Goal: Information Seeking & Learning: Learn about a topic

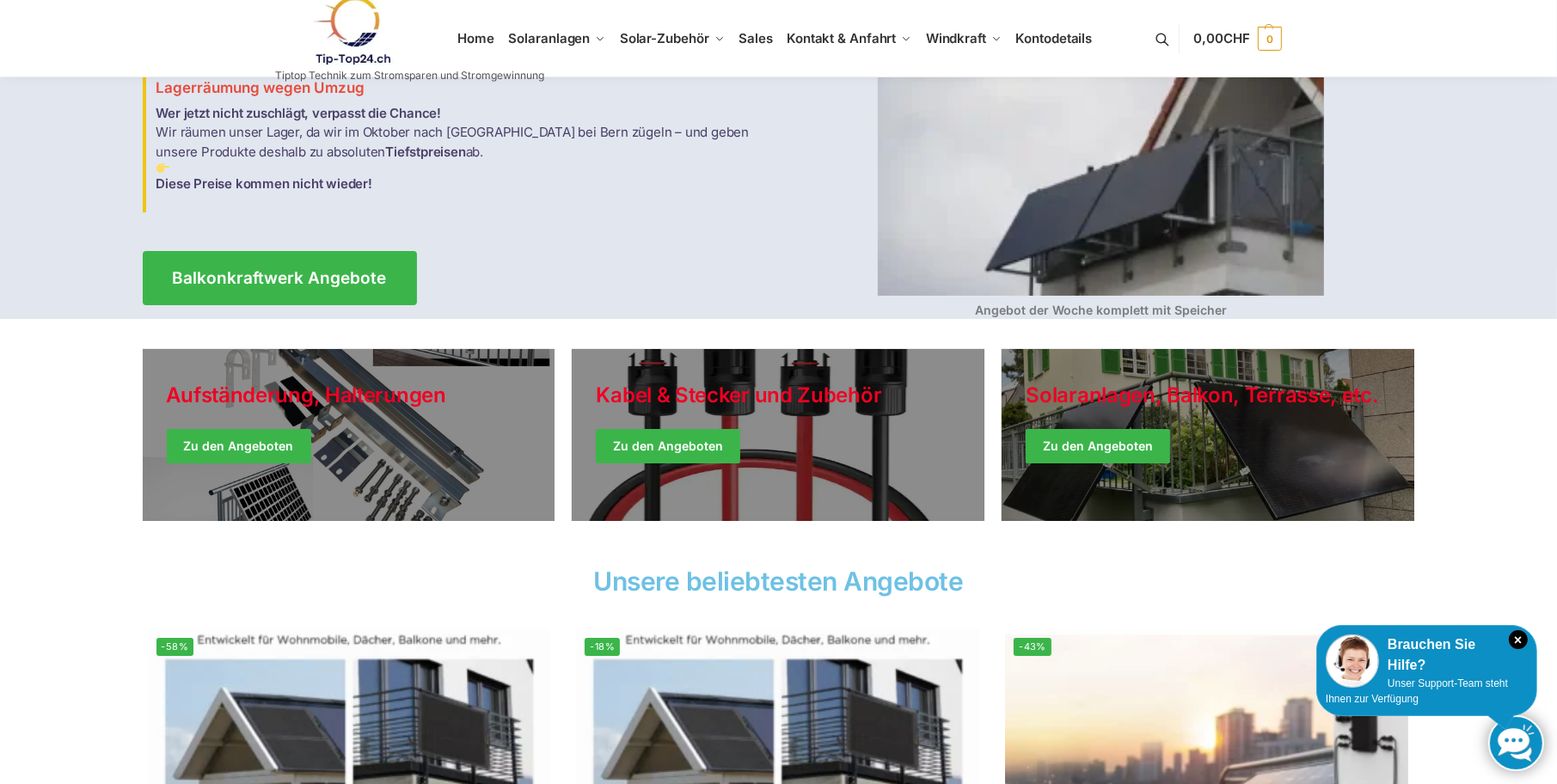
scroll to position [172, 0]
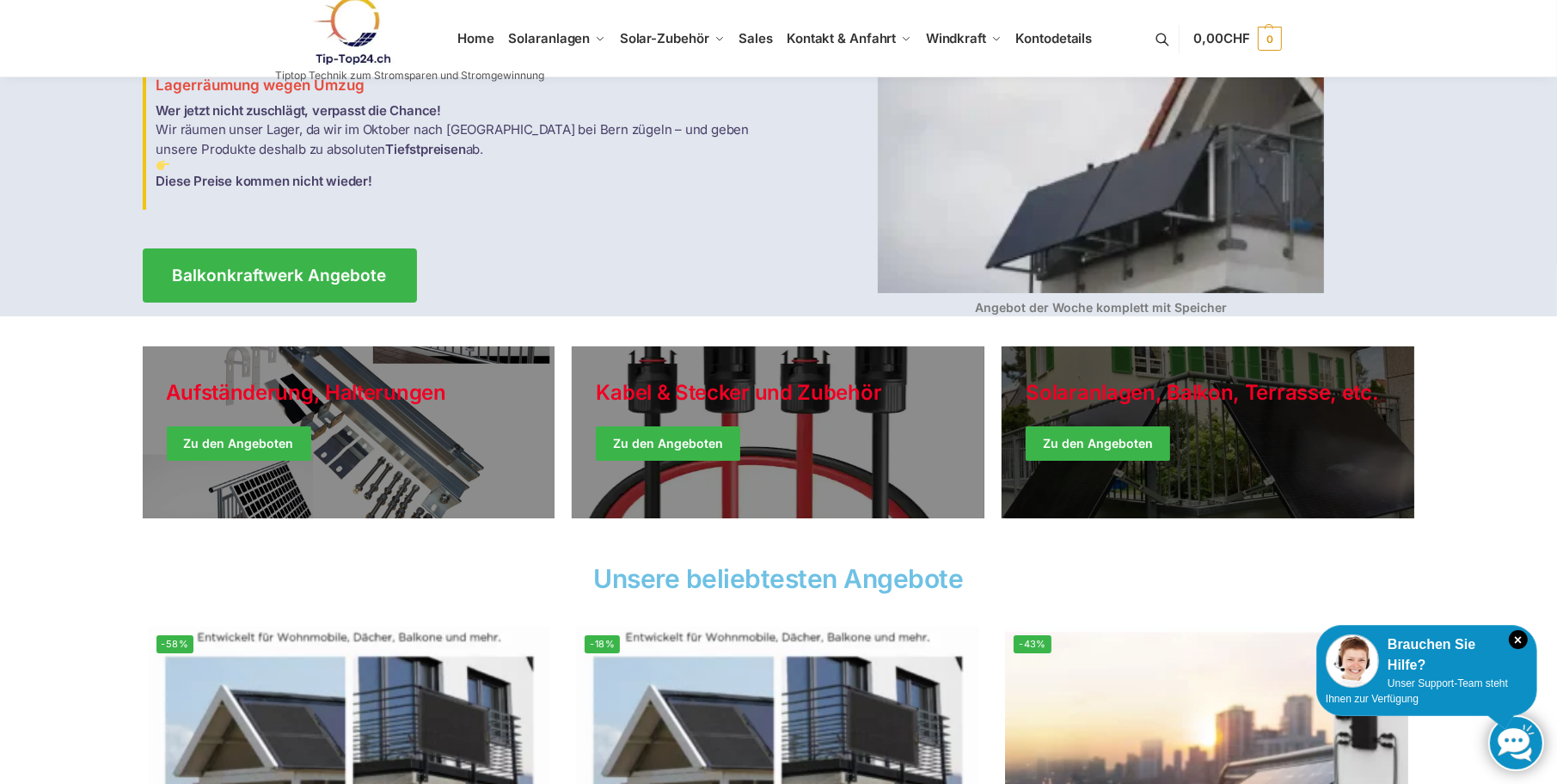
click at [1121, 449] on link "Winter Jackets" at bounding box center [1207, 432] width 413 height 172
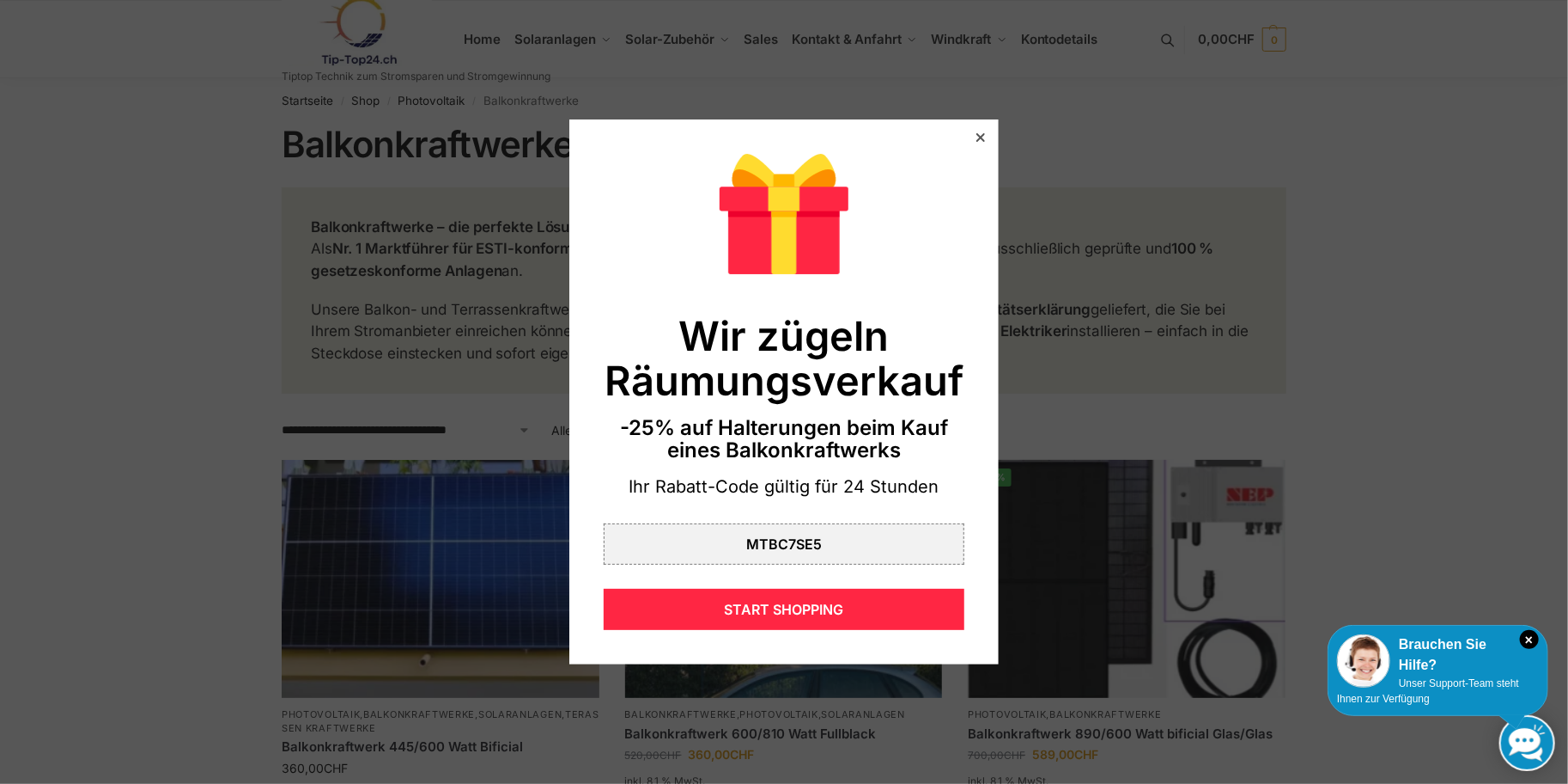
click at [977, 139] on icon at bounding box center [981, 137] width 9 height 9
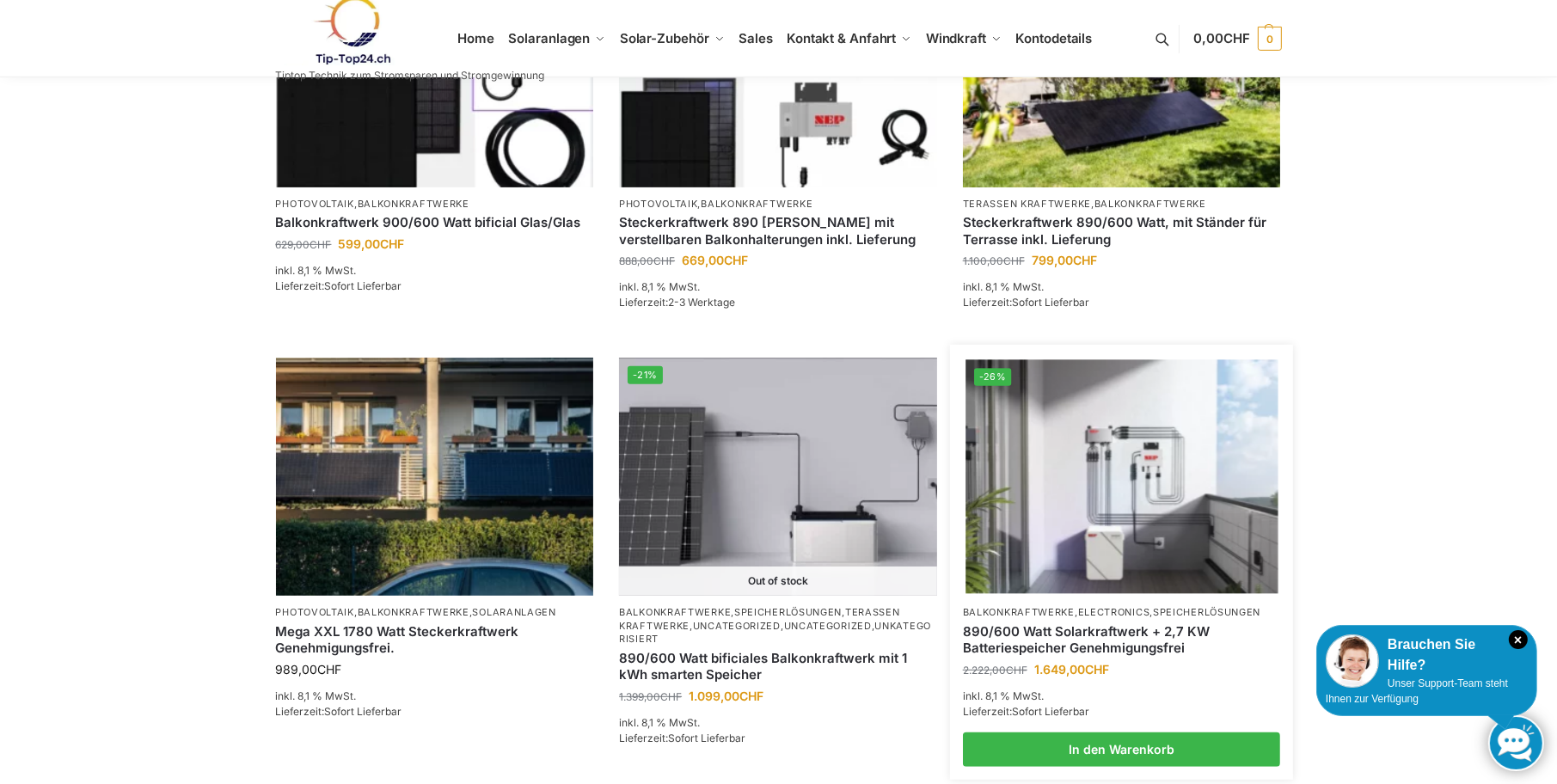
scroll to position [687, 0]
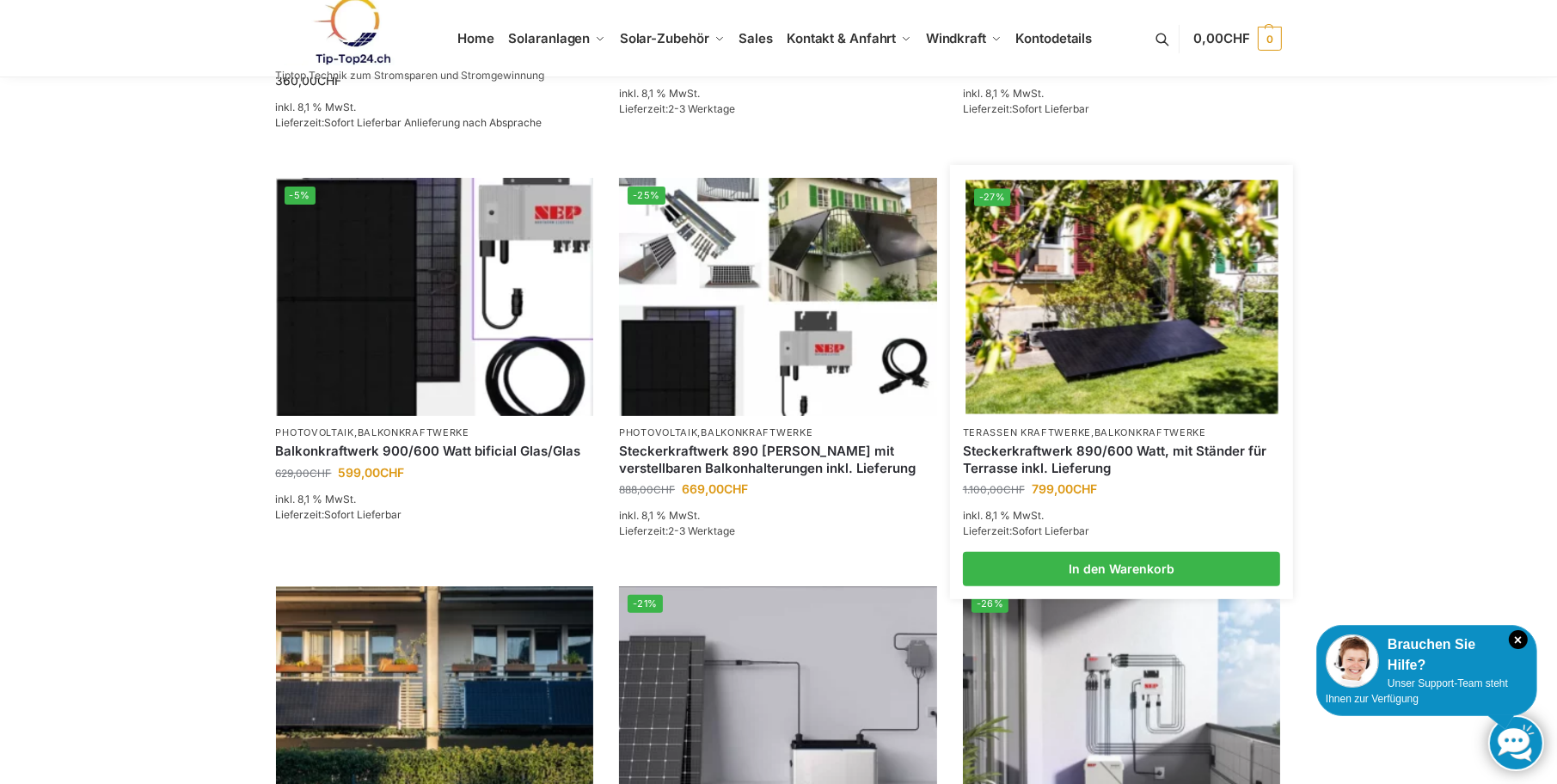
click at [1055, 451] on link "Steckerkraftwerk 890/600 Watt, mit Ständer für Terrasse inkl. Lieferung" at bounding box center [1121, 459] width 318 height 34
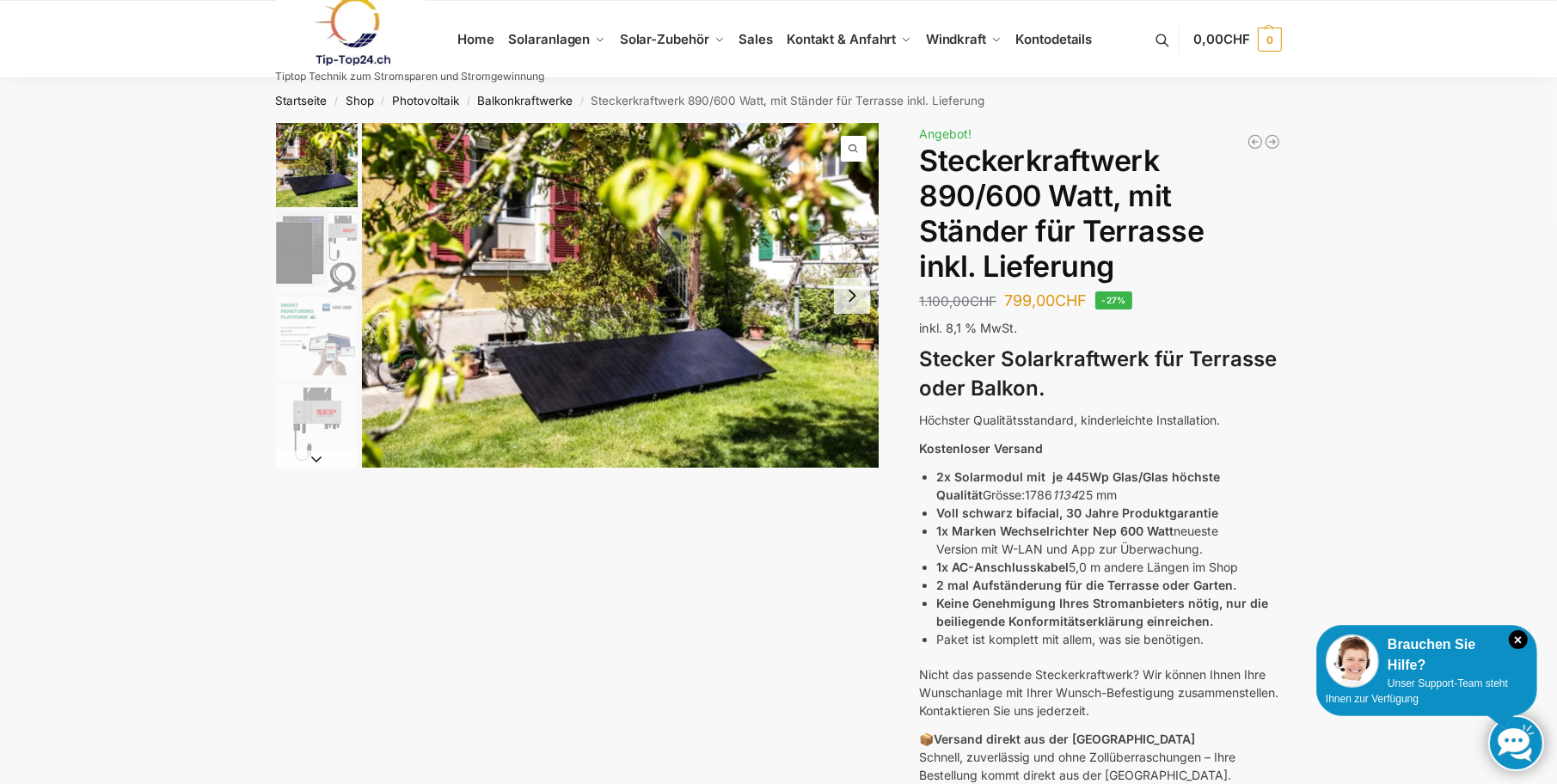
click at [323, 281] on img "2 / 10" at bounding box center [317, 252] width 82 height 82
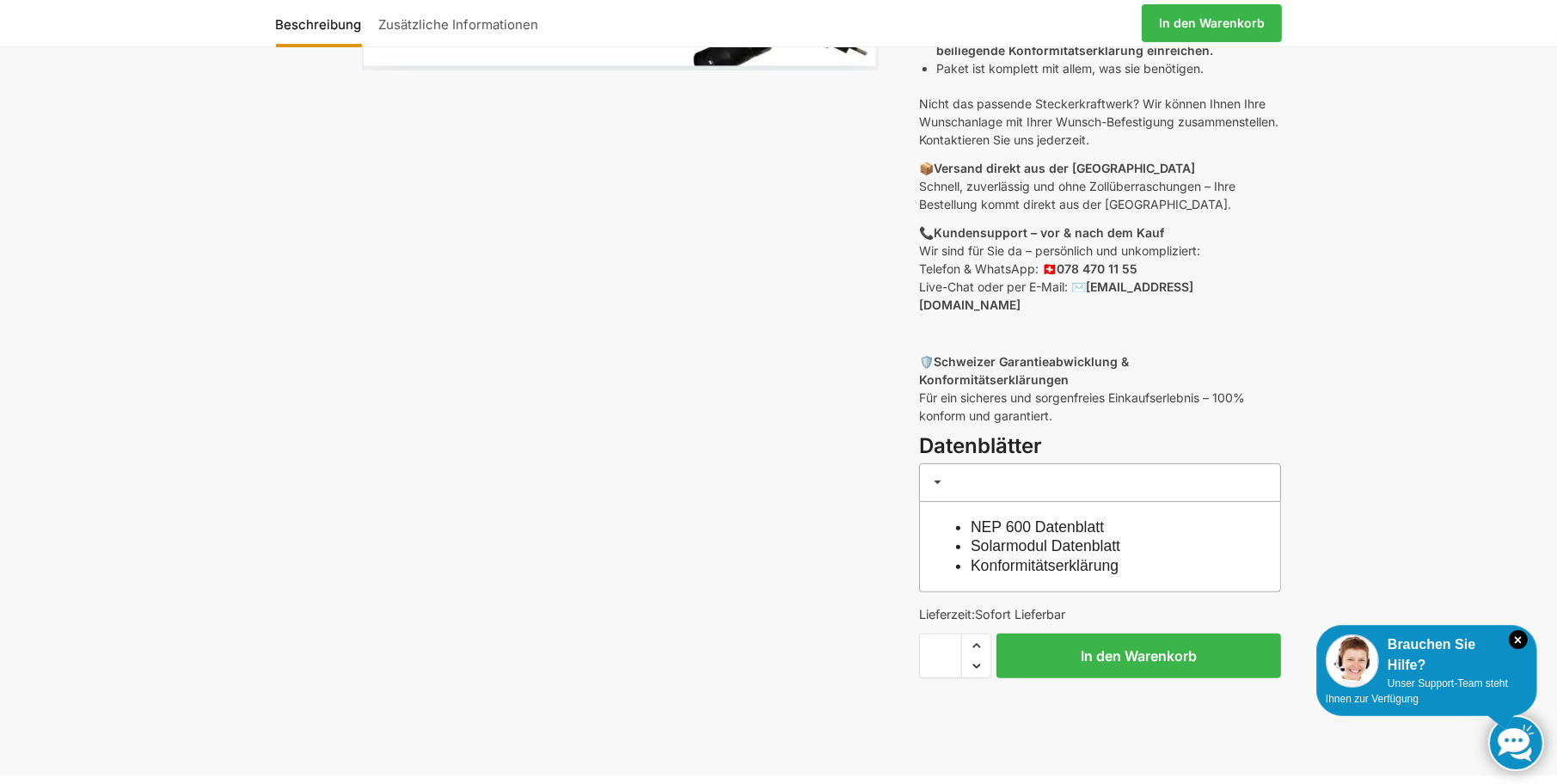
scroll to position [687, 0]
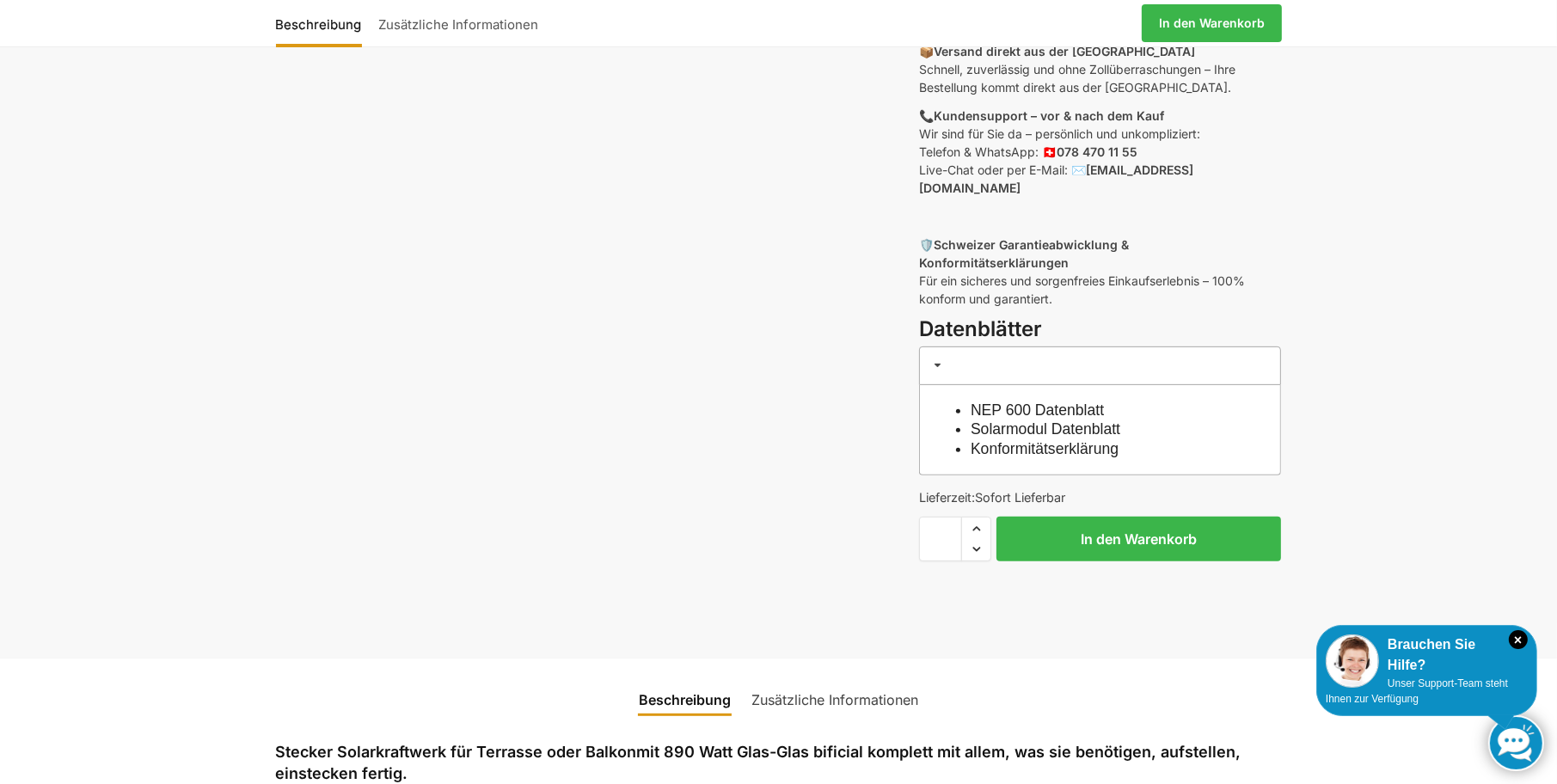
click at [1070, 440] on link "Konformitätserklärung" at bounding box center [1044, 448] width 148 height 17
click at [1001, 401] on link "NEP 600 Datenblatt" at bounding box center [1037, 409] width 133 height 17
click at [1025, 420] on link "Solarmodul Datenblatt" at bounding box center [1045, 428] width 150 height 17
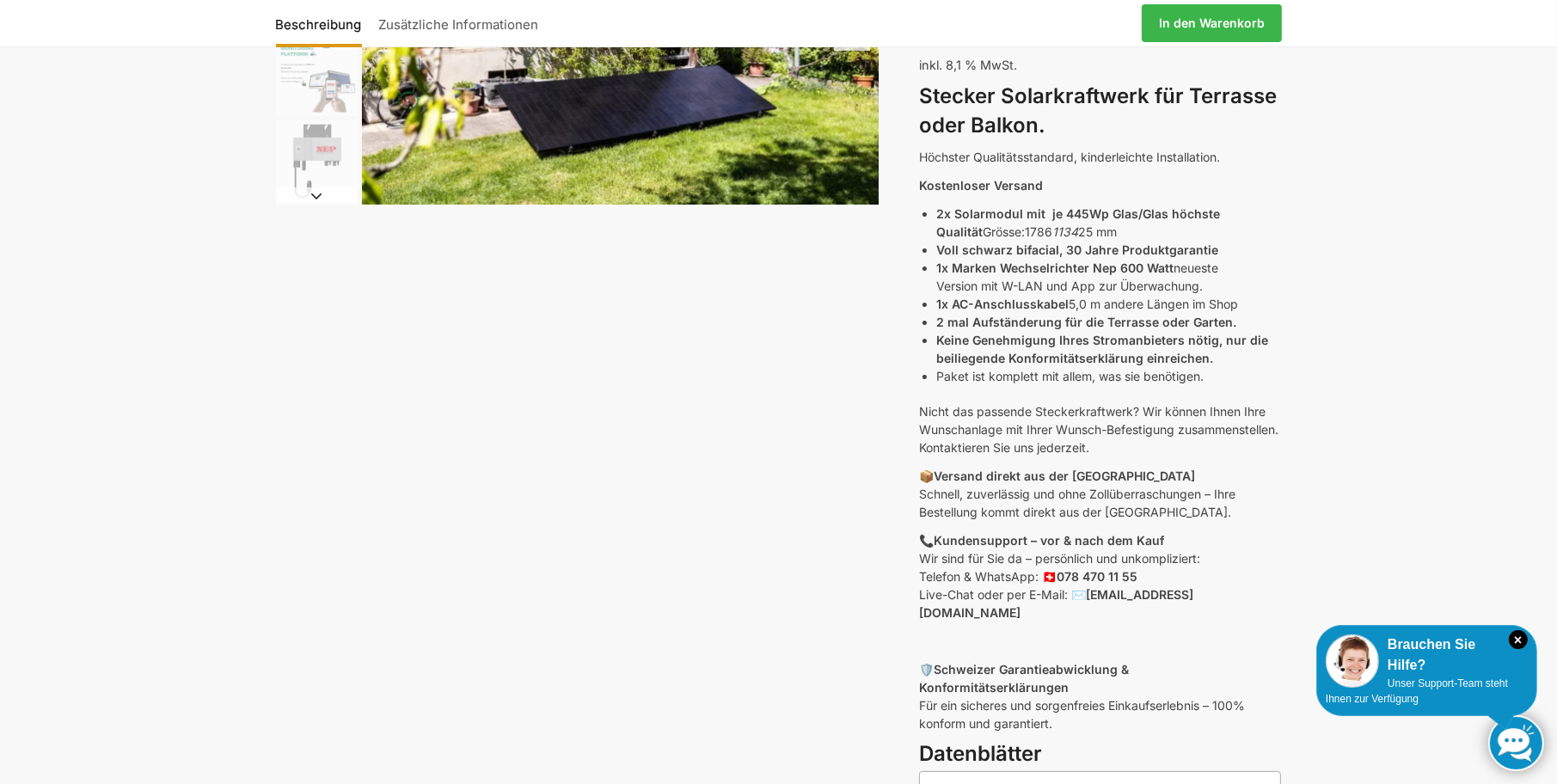
scroll to position [601, 0]
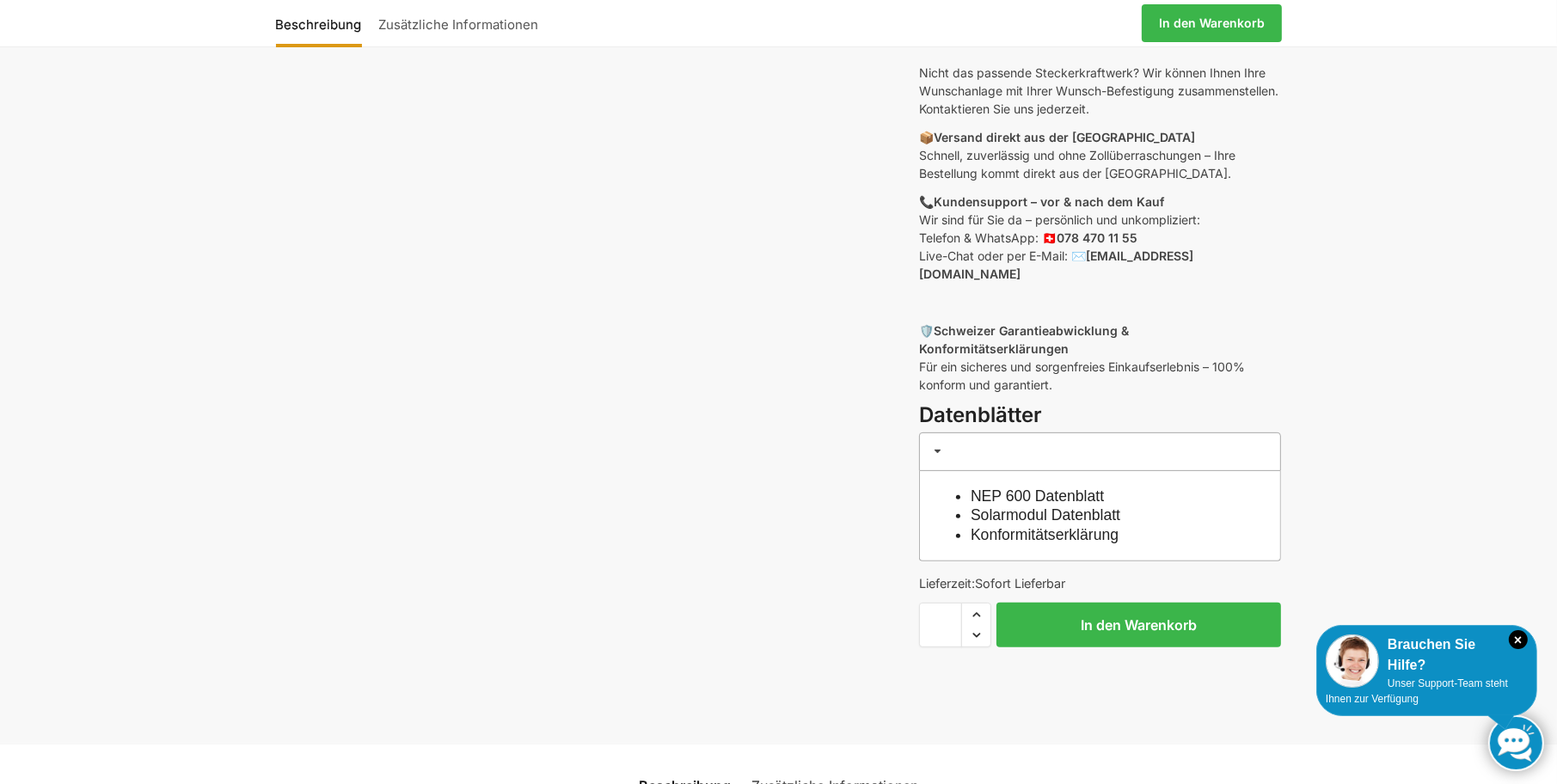
click at [1001, 506] on link "Solarmodul Datenblatt" at bounding box center [1045, 514] width 150 height 17
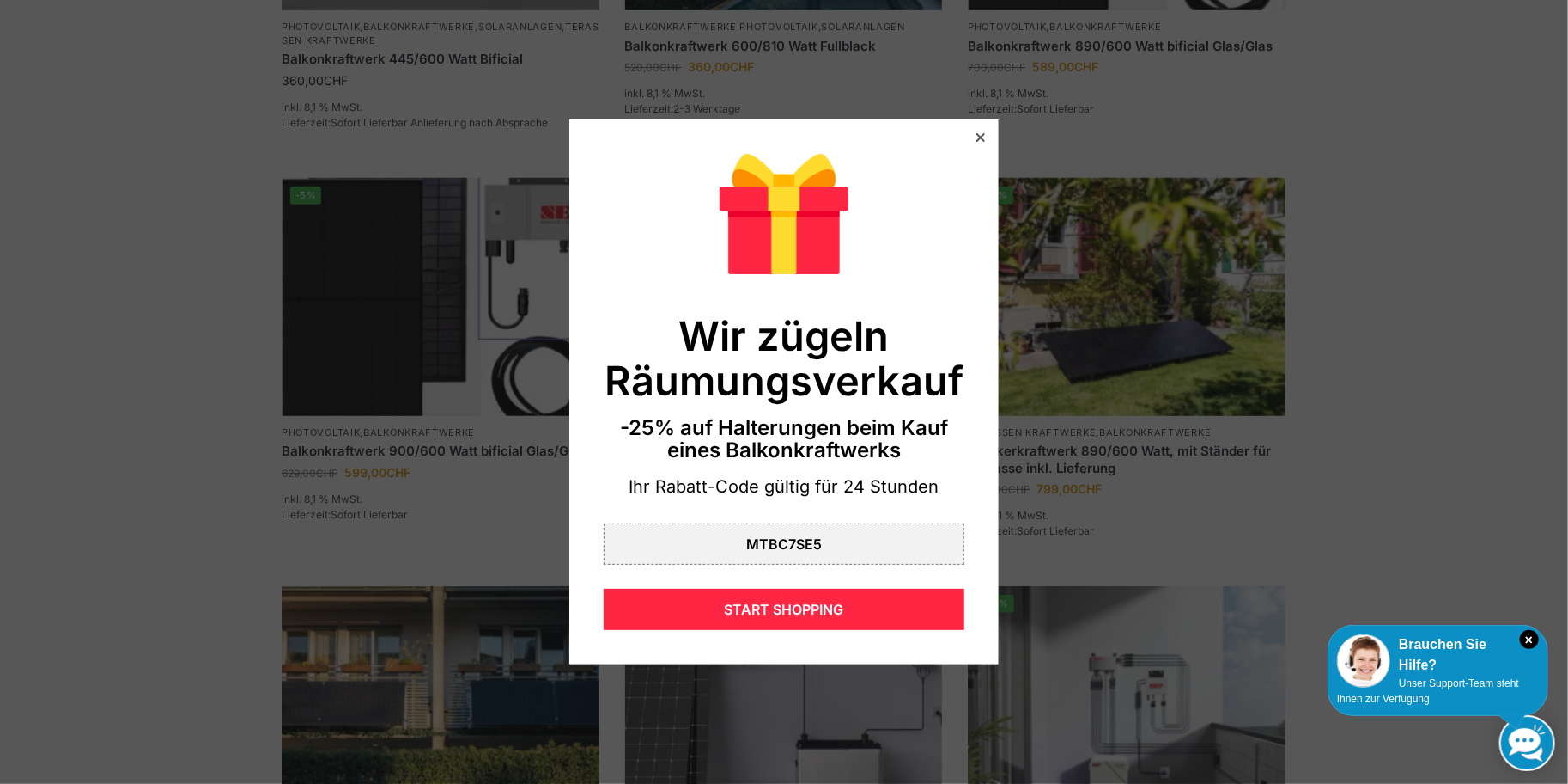
drag, startPoint x: 807, startPoint y: 546, endPoint x: 1495, endPoint y: 91, distance: 824.8
click at [1496, 91] on div at bounding box center [784, 392] width 1568 height 784
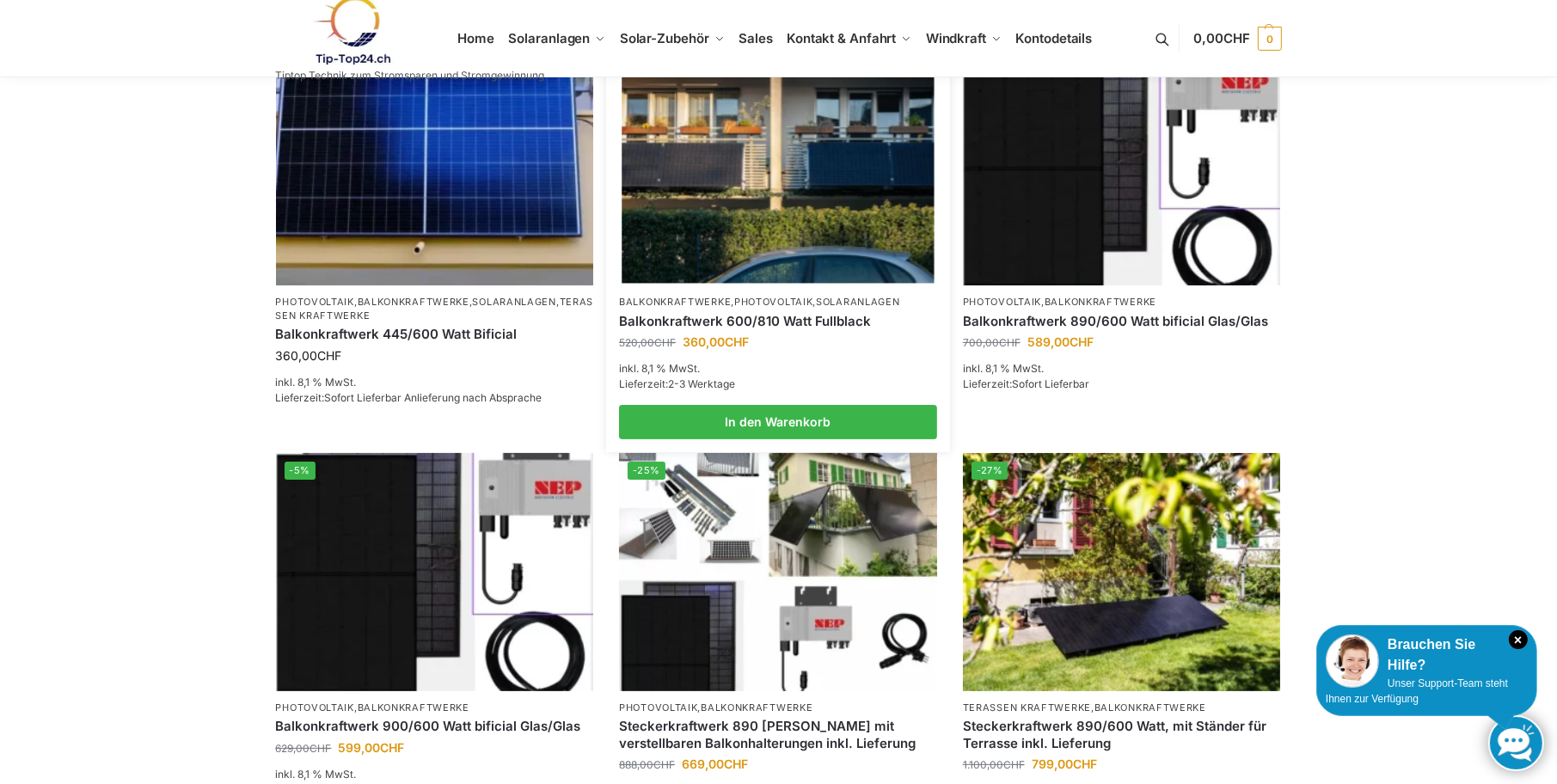
scroll to position [515, 0]
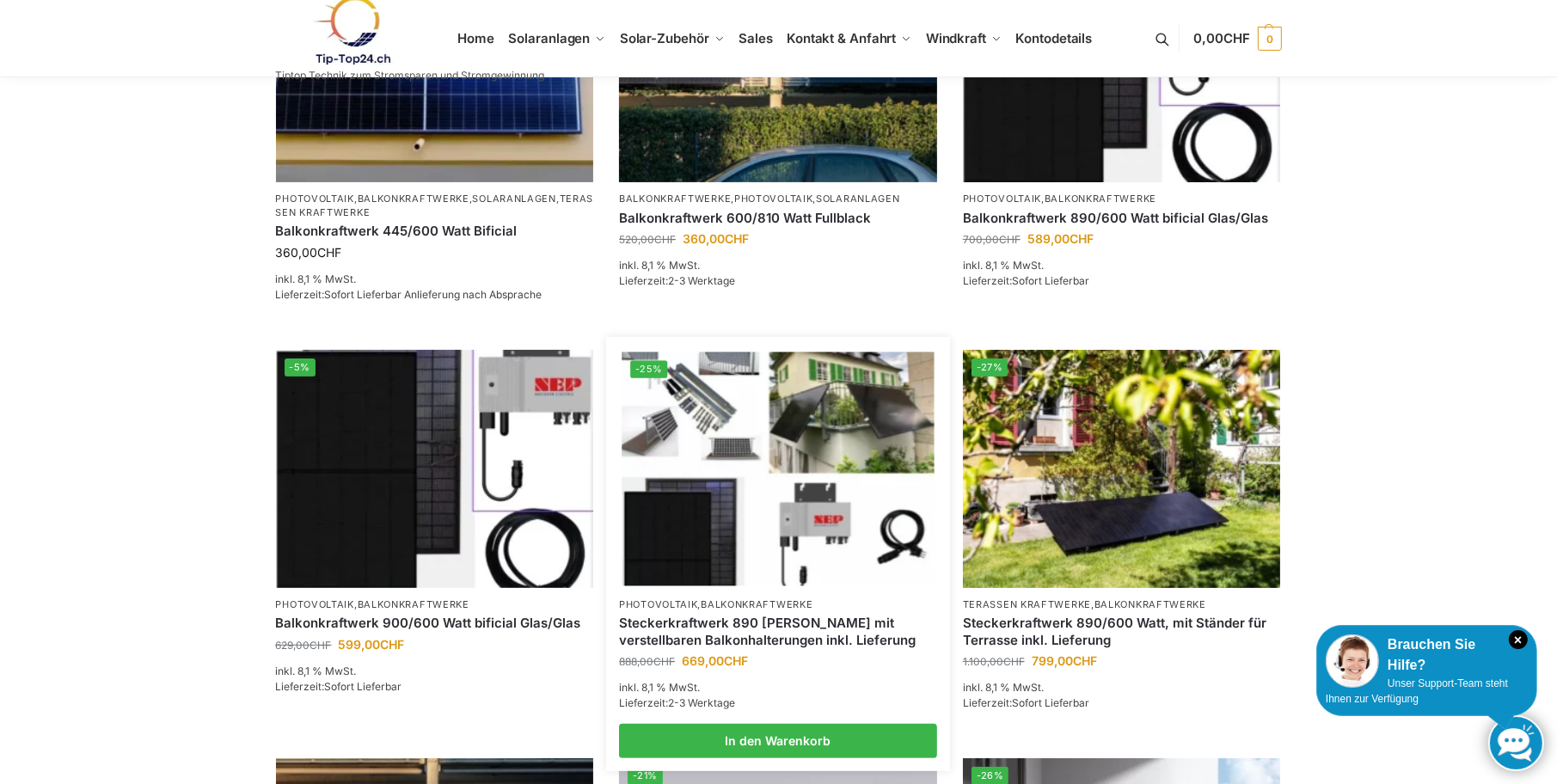
click at [698, 420] on img at bounding box center [777, 468] width 312 height 234
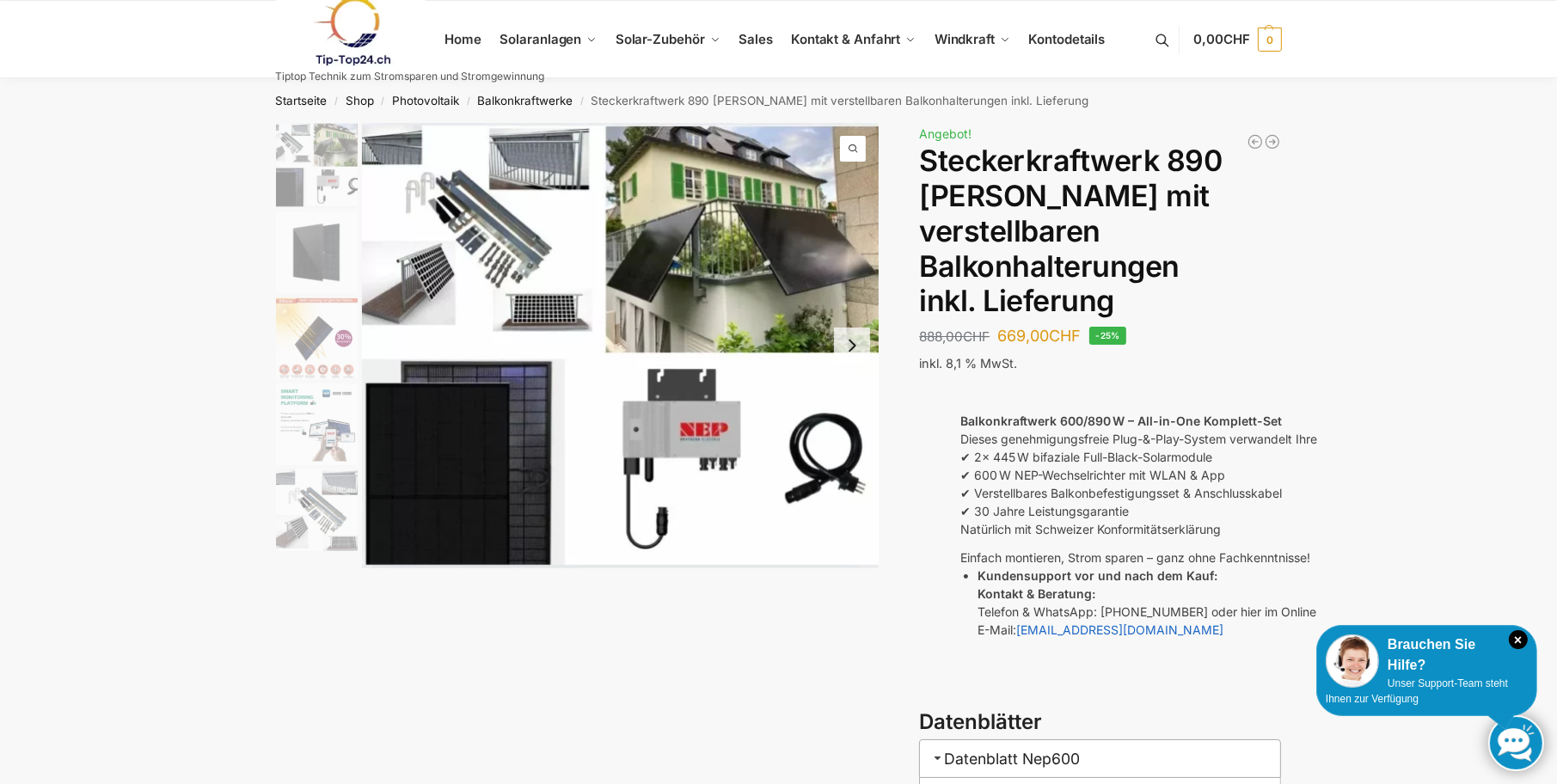
click at [420, 274] on img at bounding box center [620, 346] width 517 height 445
click at [440, 97] on link "Photovoltaik" at bounding box center [426, 101] width 67 height 14
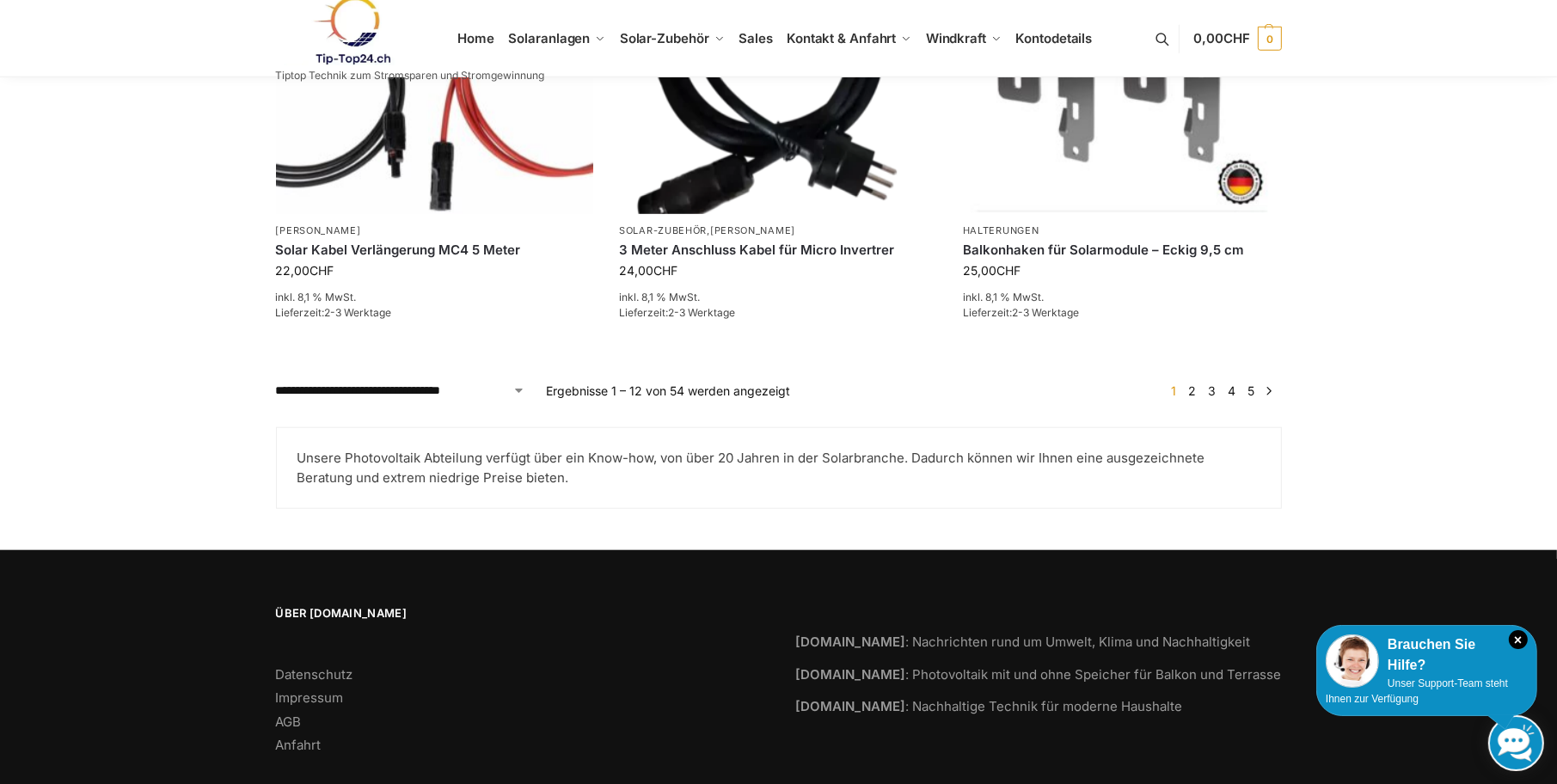
scroll to position [1873, 0]
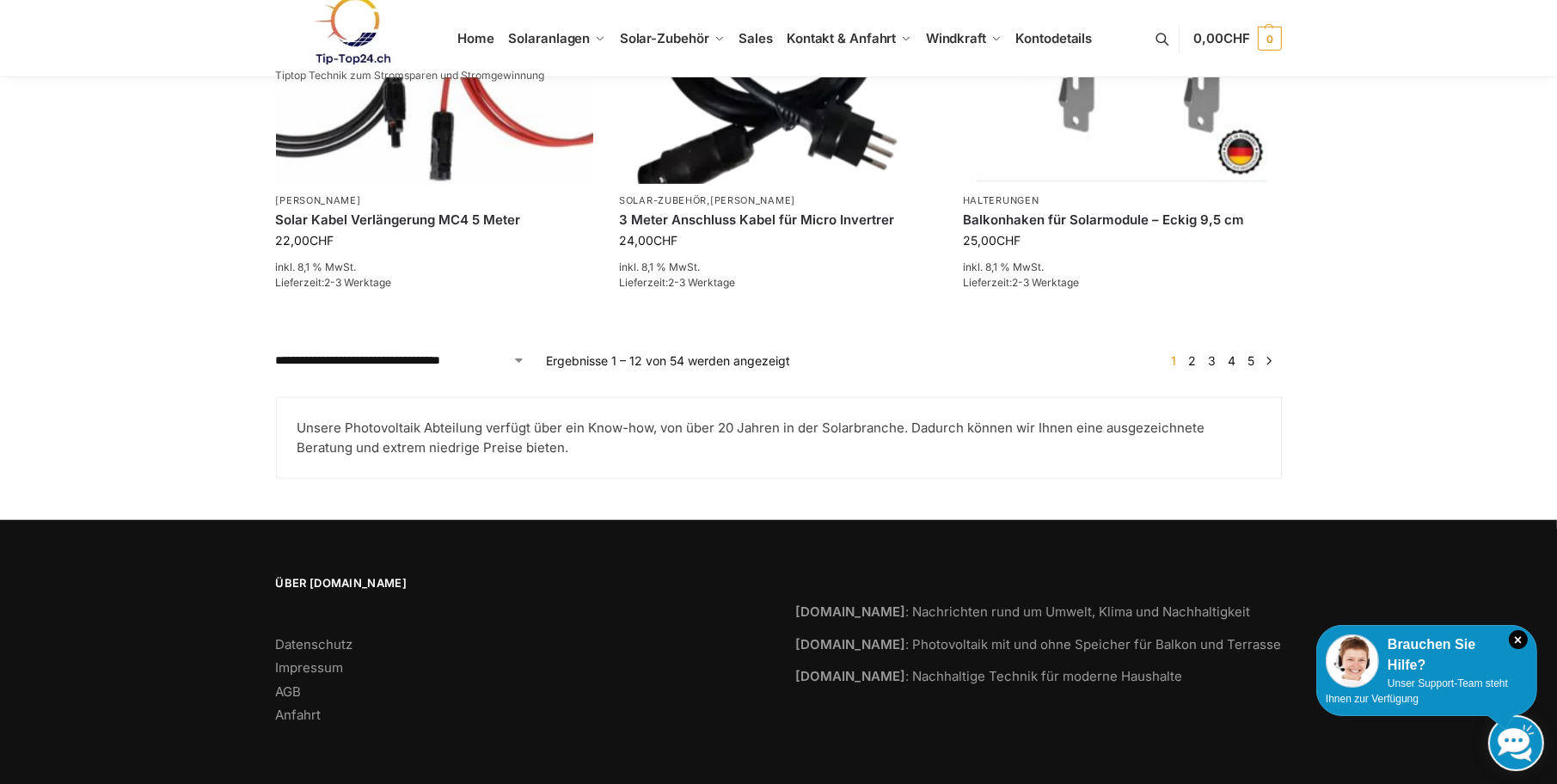
click at [1191, 356] on link "2" at bounding box center [1191, 360] width 16 height 14
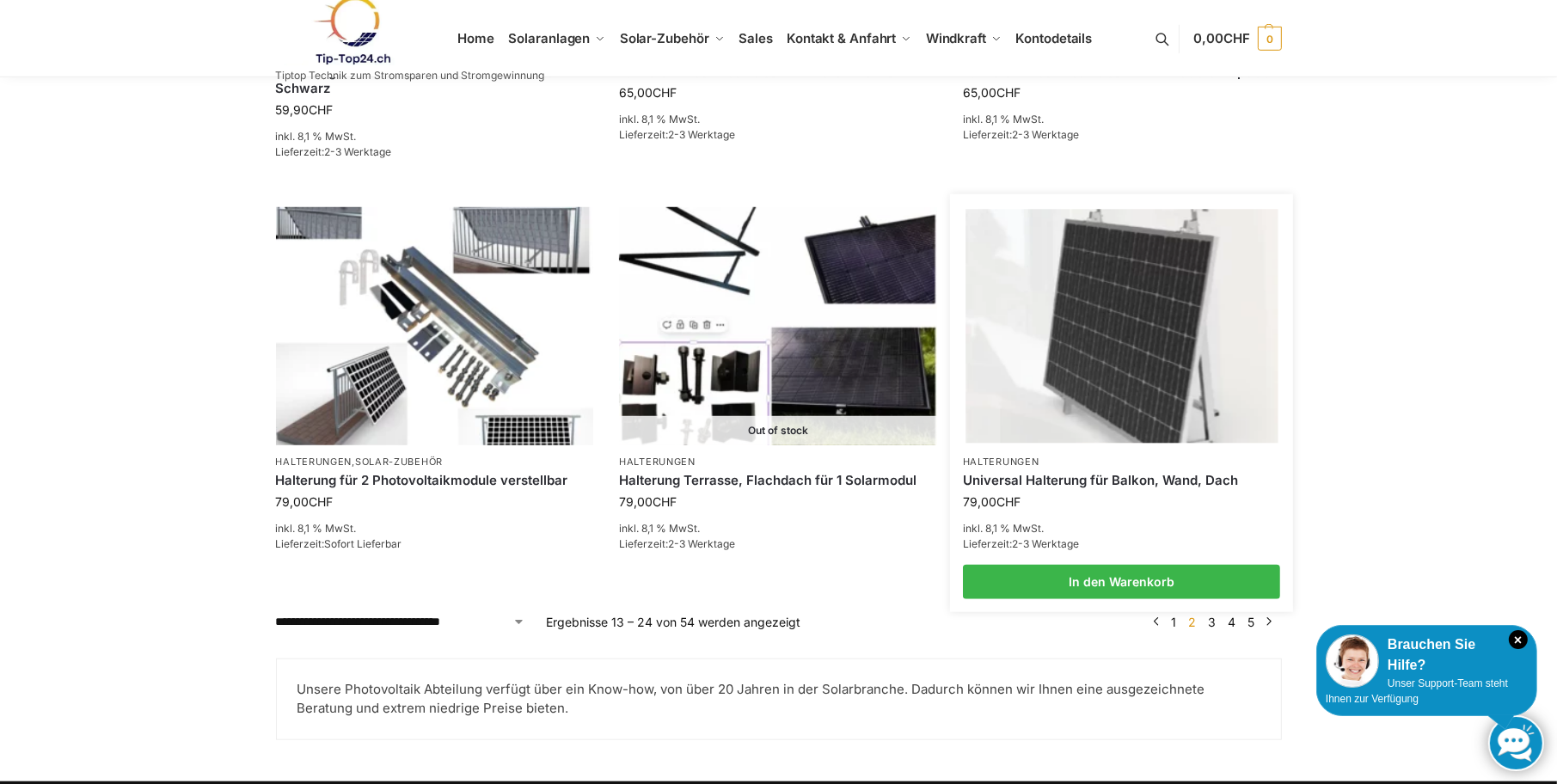
scroll to position [1893, 0]
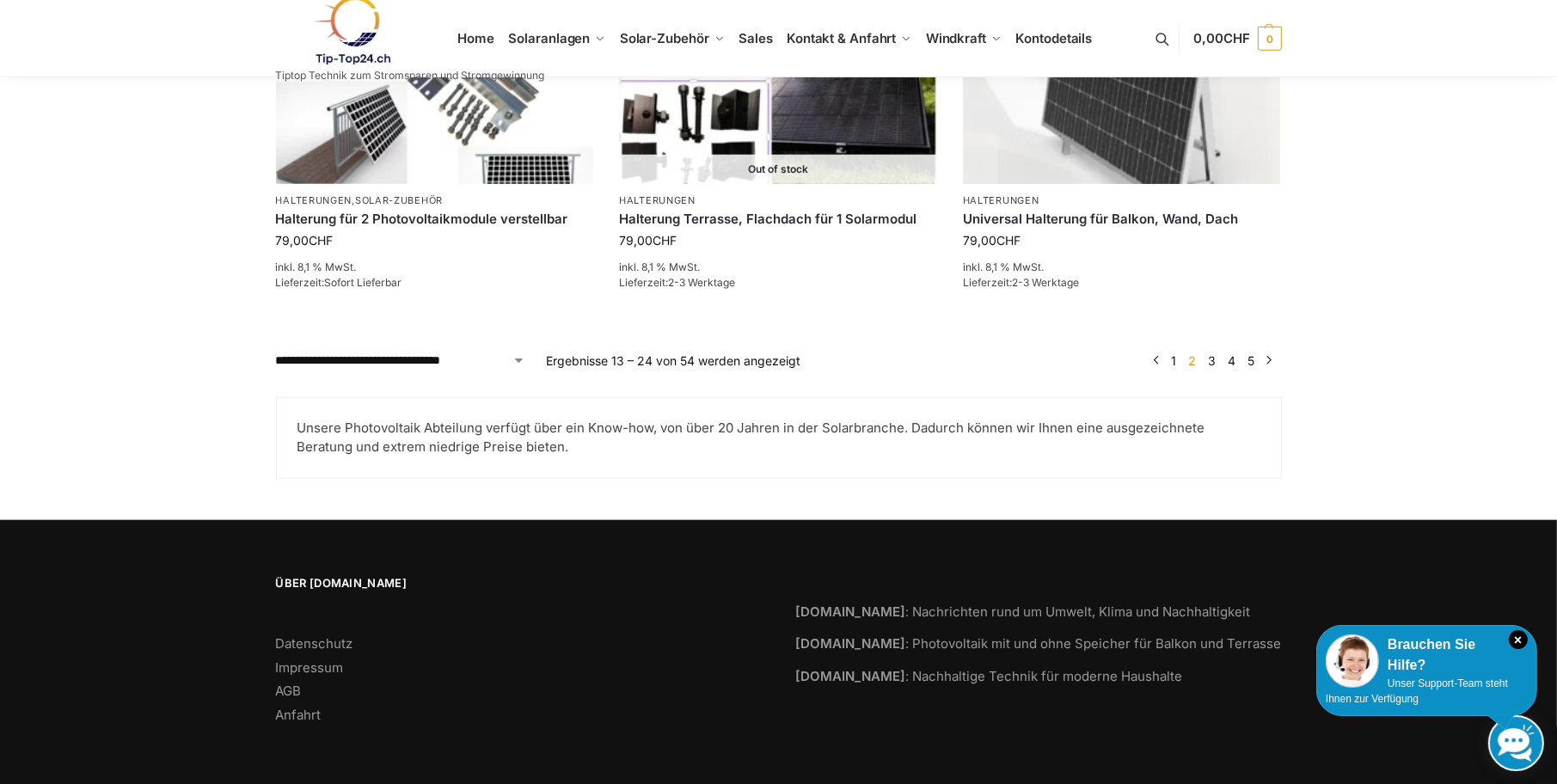
click at [1214, 356] on link "3" at bounding box center [1211, 360] width 16 height 14
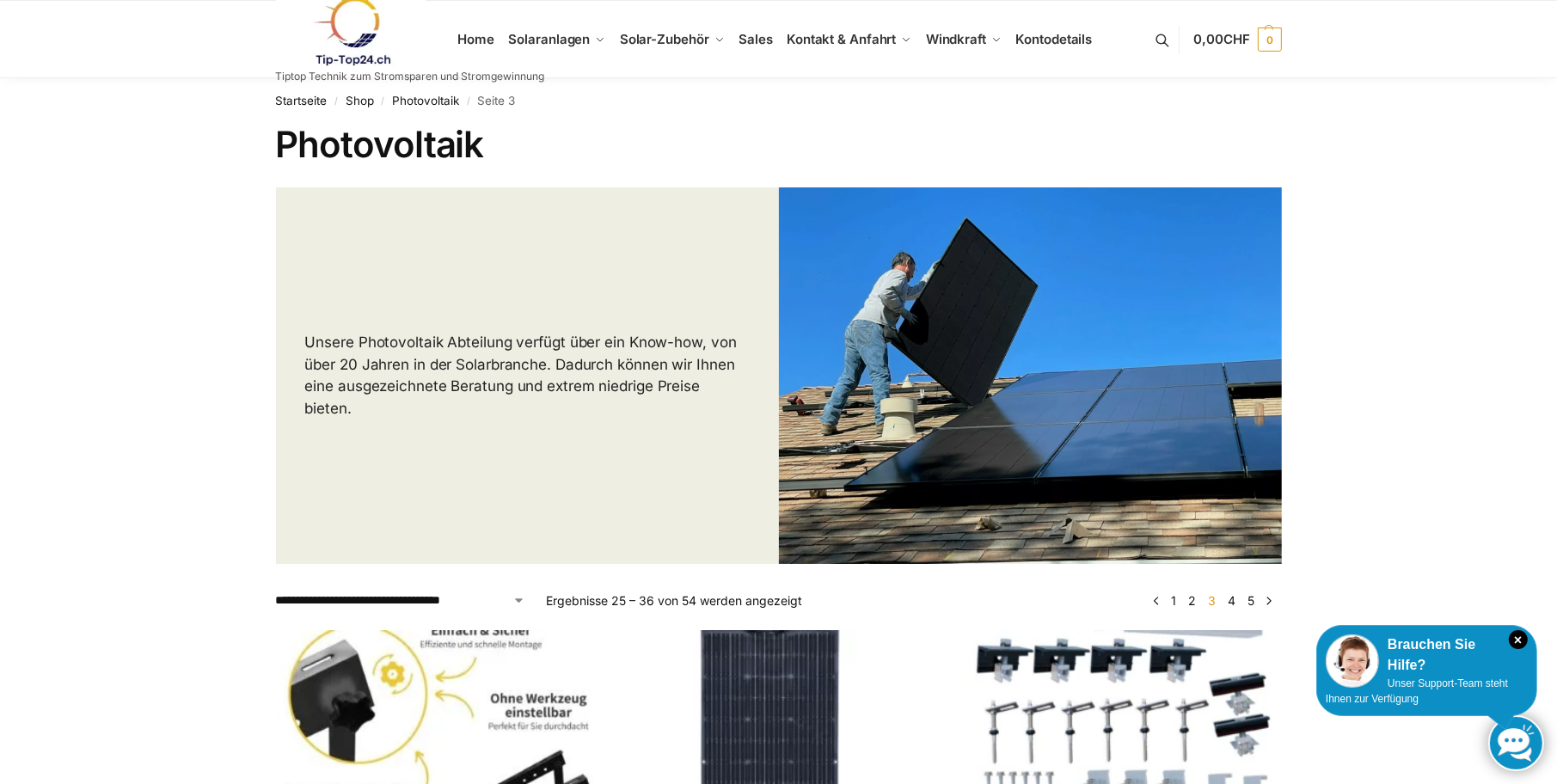
click at [358, 59] on img at bounding box center [351, 31] width 151 height 69
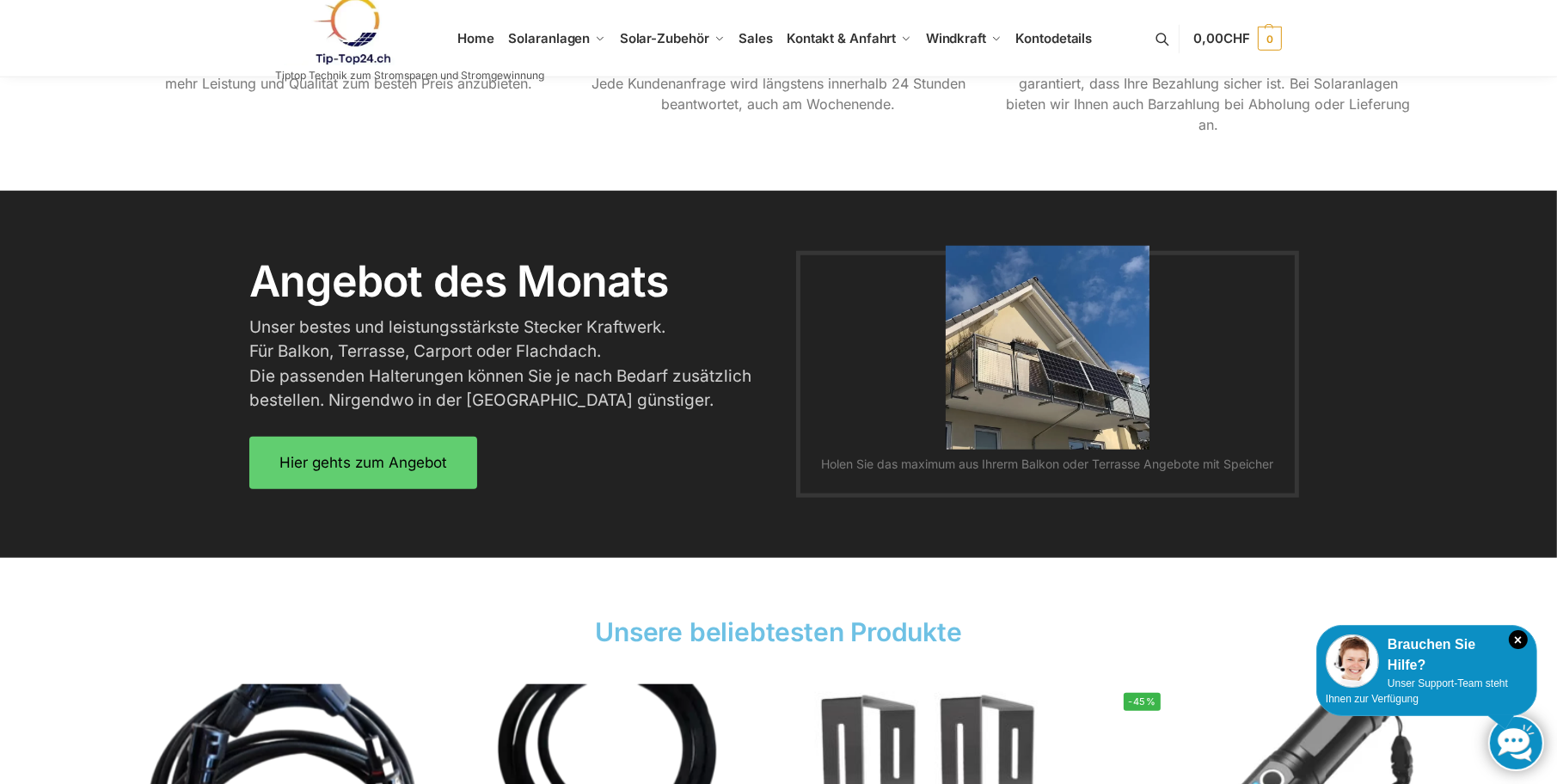
scroll to position [2020, 0]
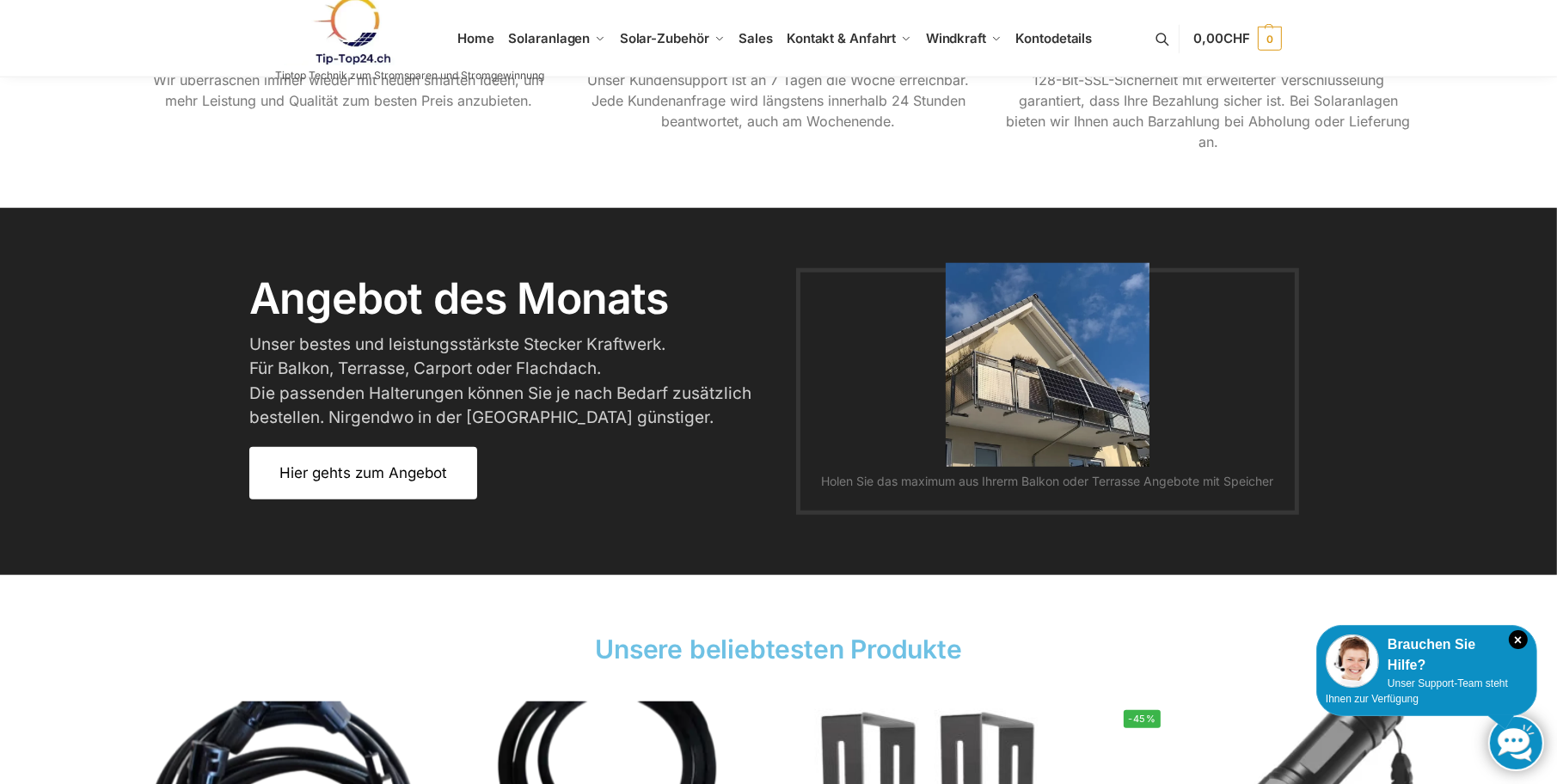
click at [361, 490] on link "Hier gehts zum Angebot" at bounding box center [363, 473] width 228 height 52
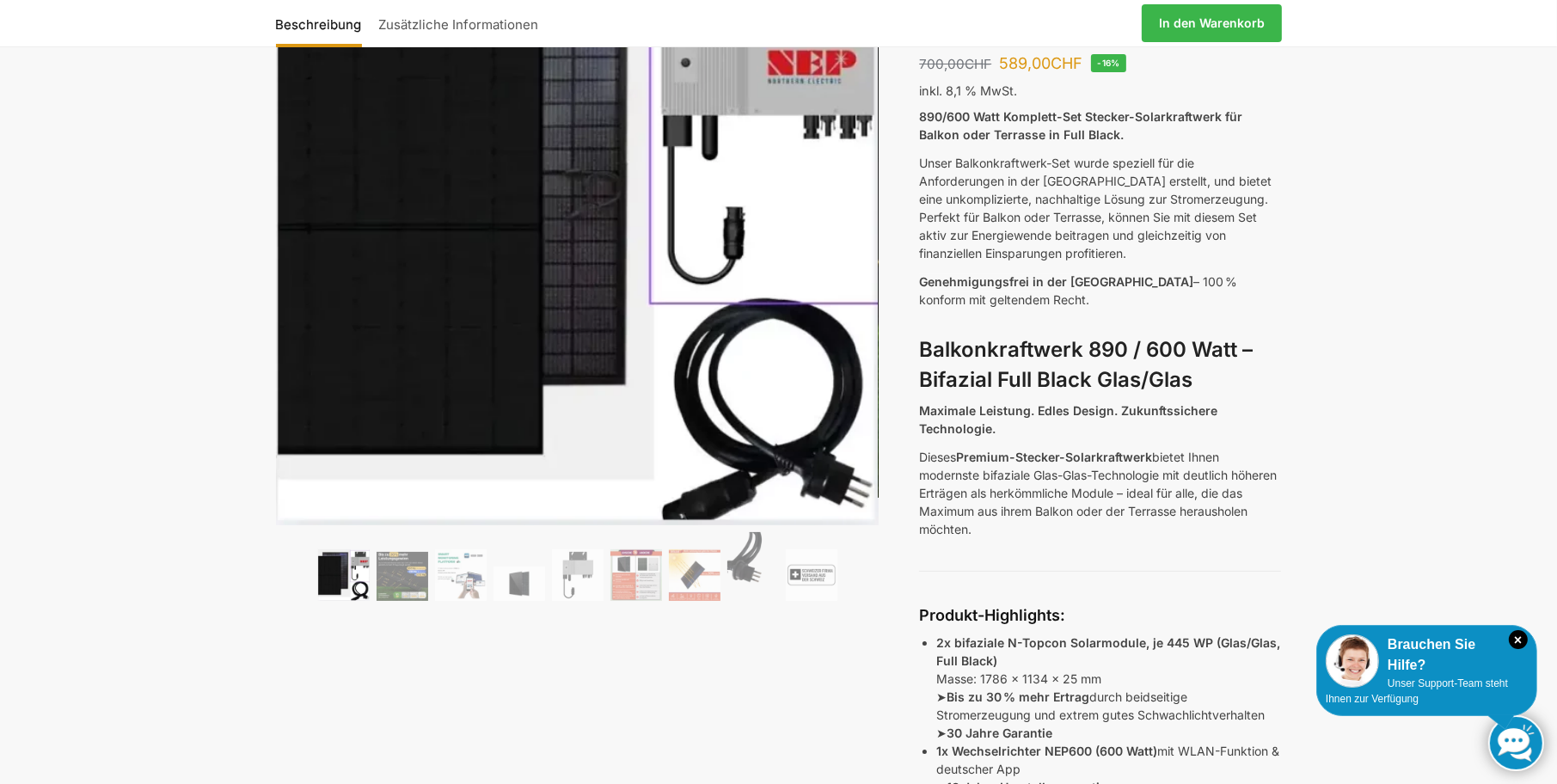
scroll to position [172, 0]
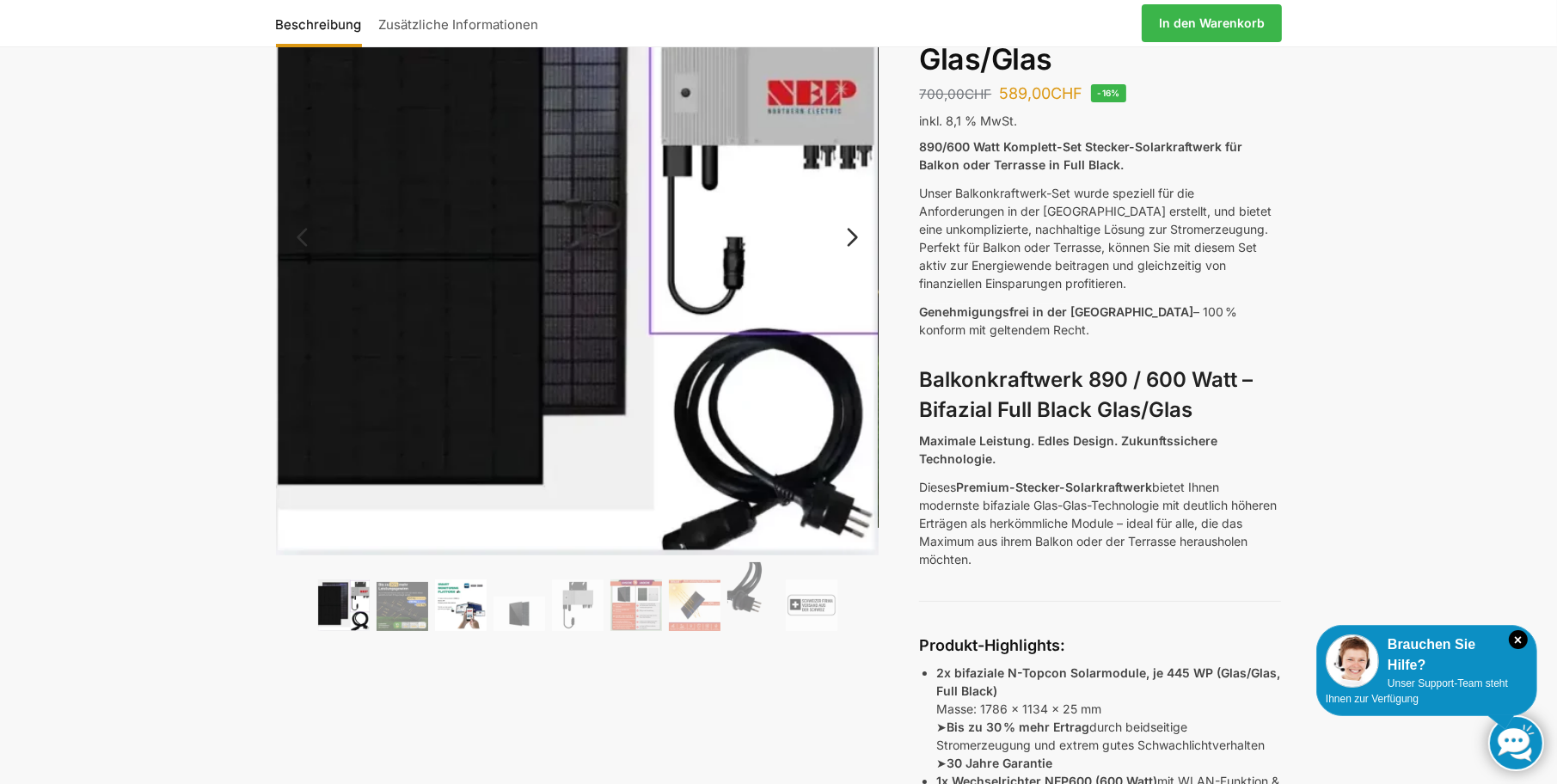
click at [451, 611] on img at bounding box center [460, 605] width 51 height 51
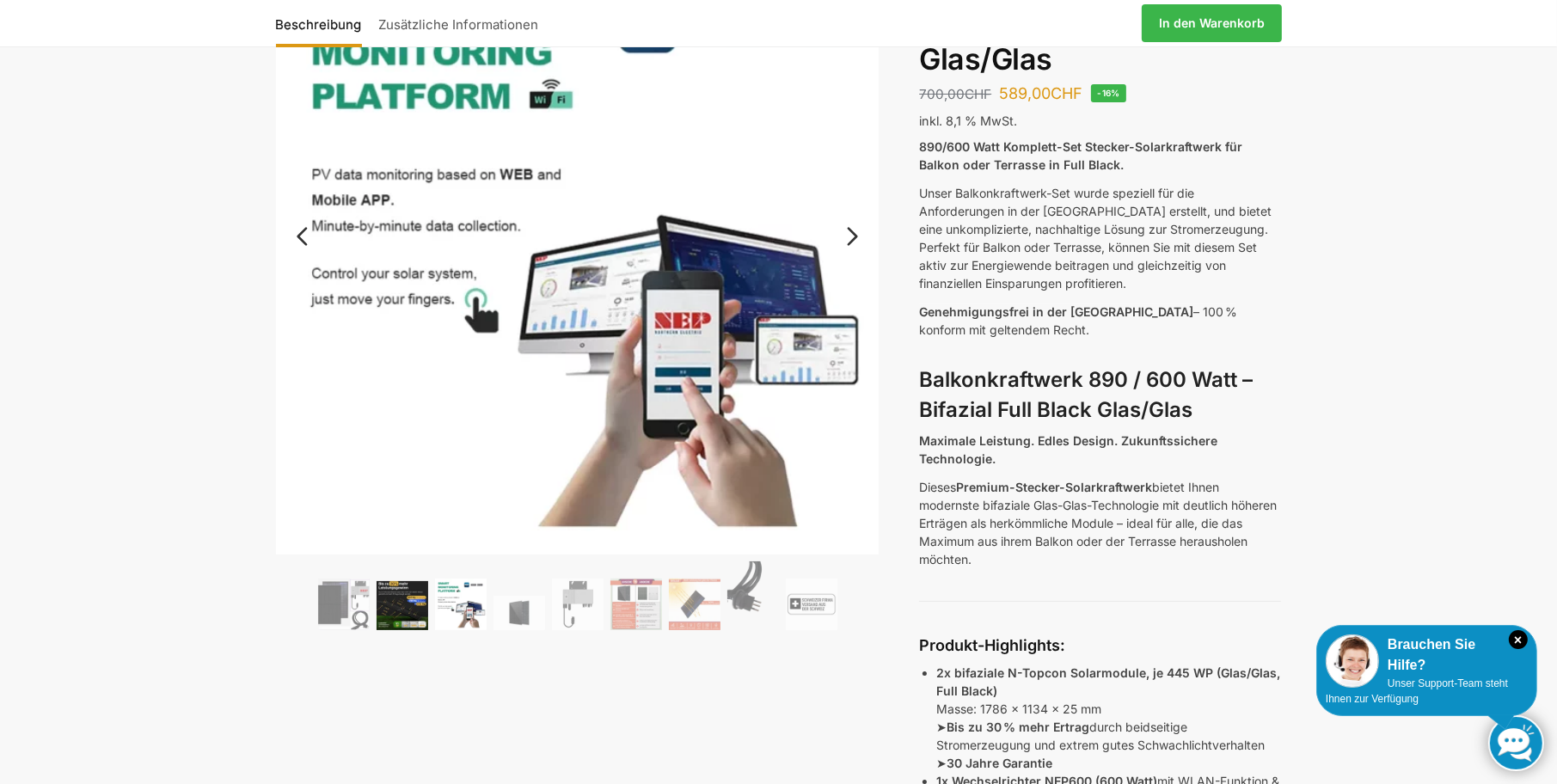
click at [379, 604] on img at bounding box center [402, 605] width 51 height 49
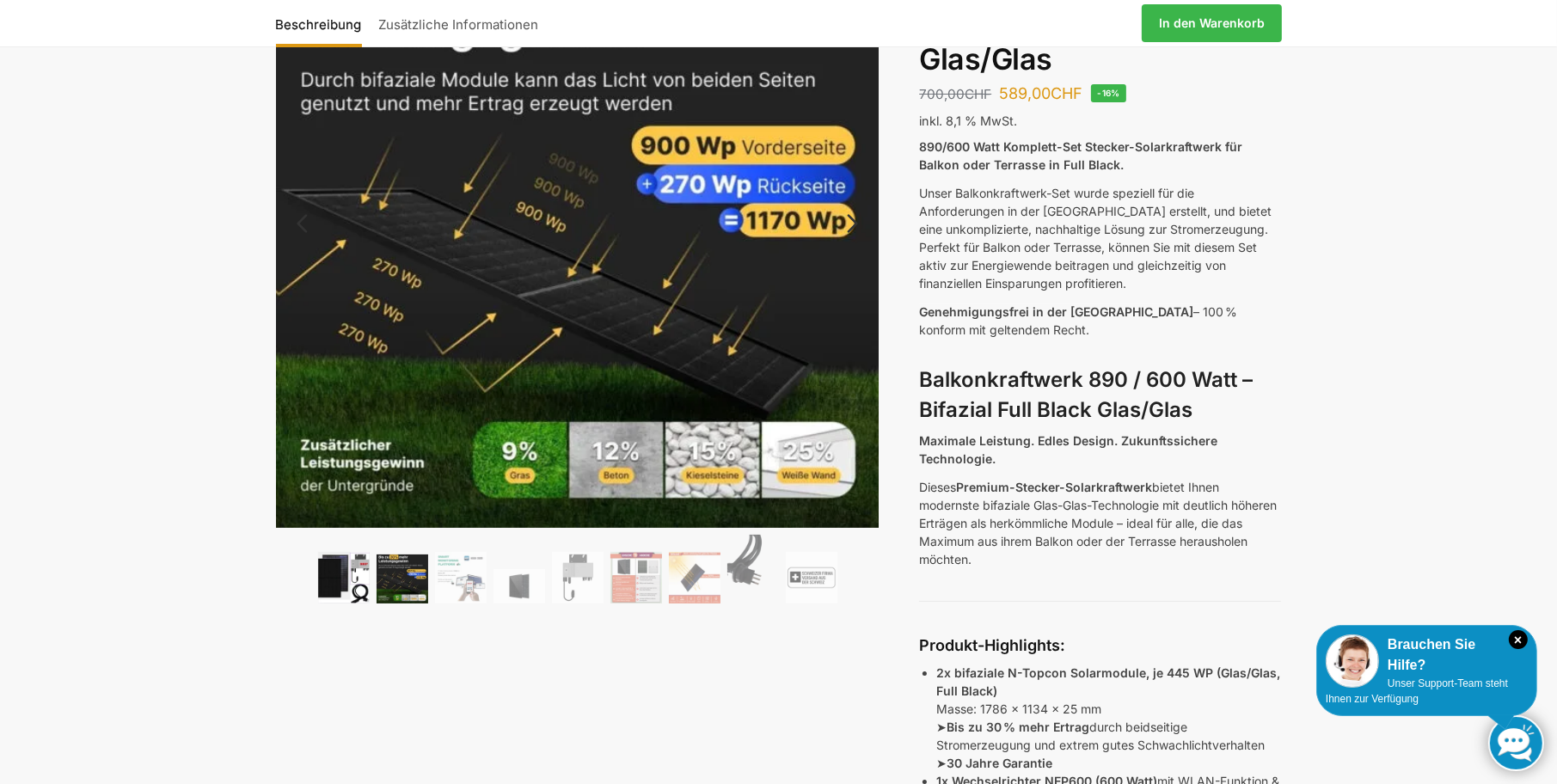
click at [344, 580] on img at bounding box center [343, 577] width 51 height 51
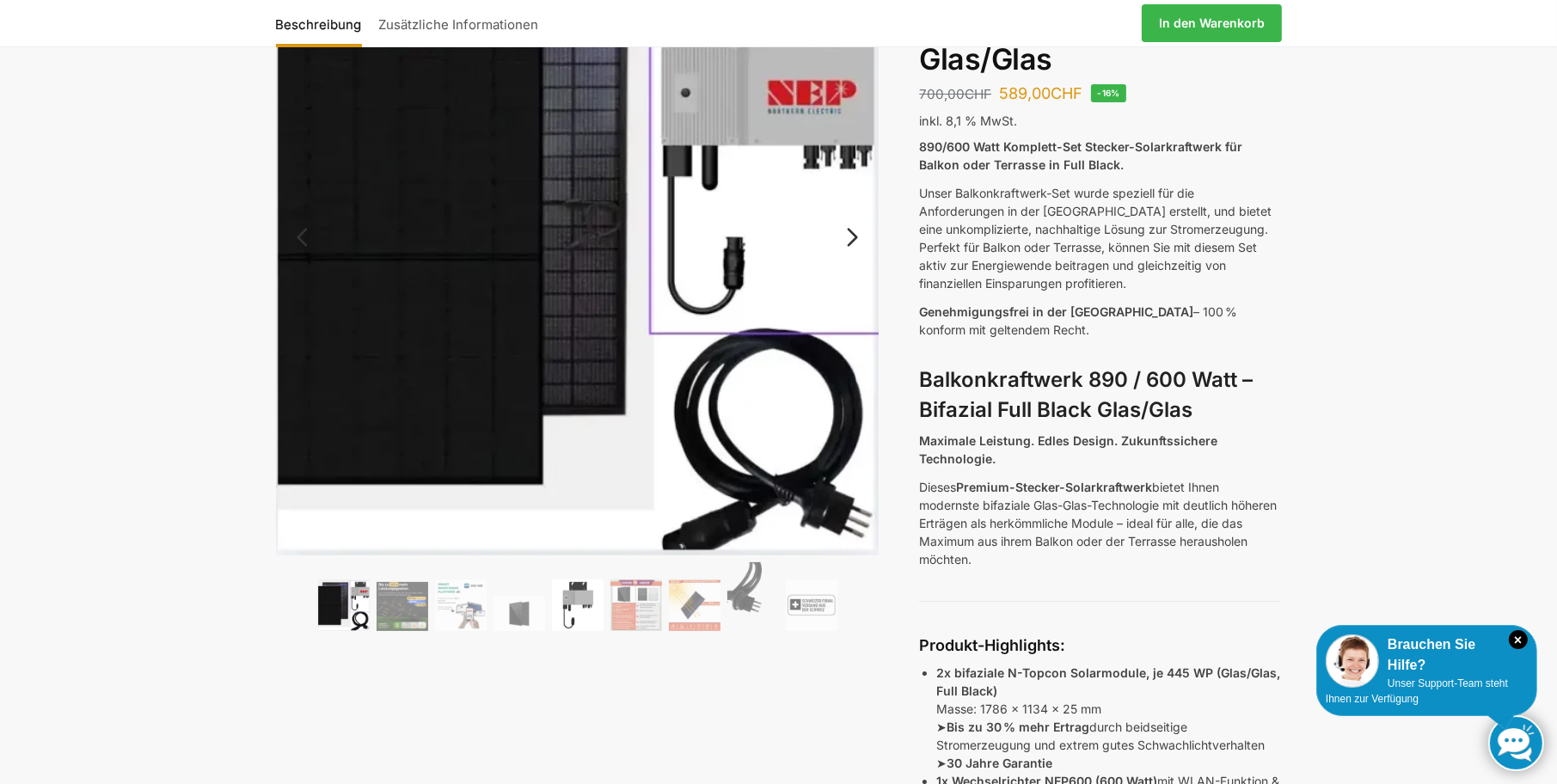
click at [564, 604] on img at bounding box center [578, 605] width 51 height 51
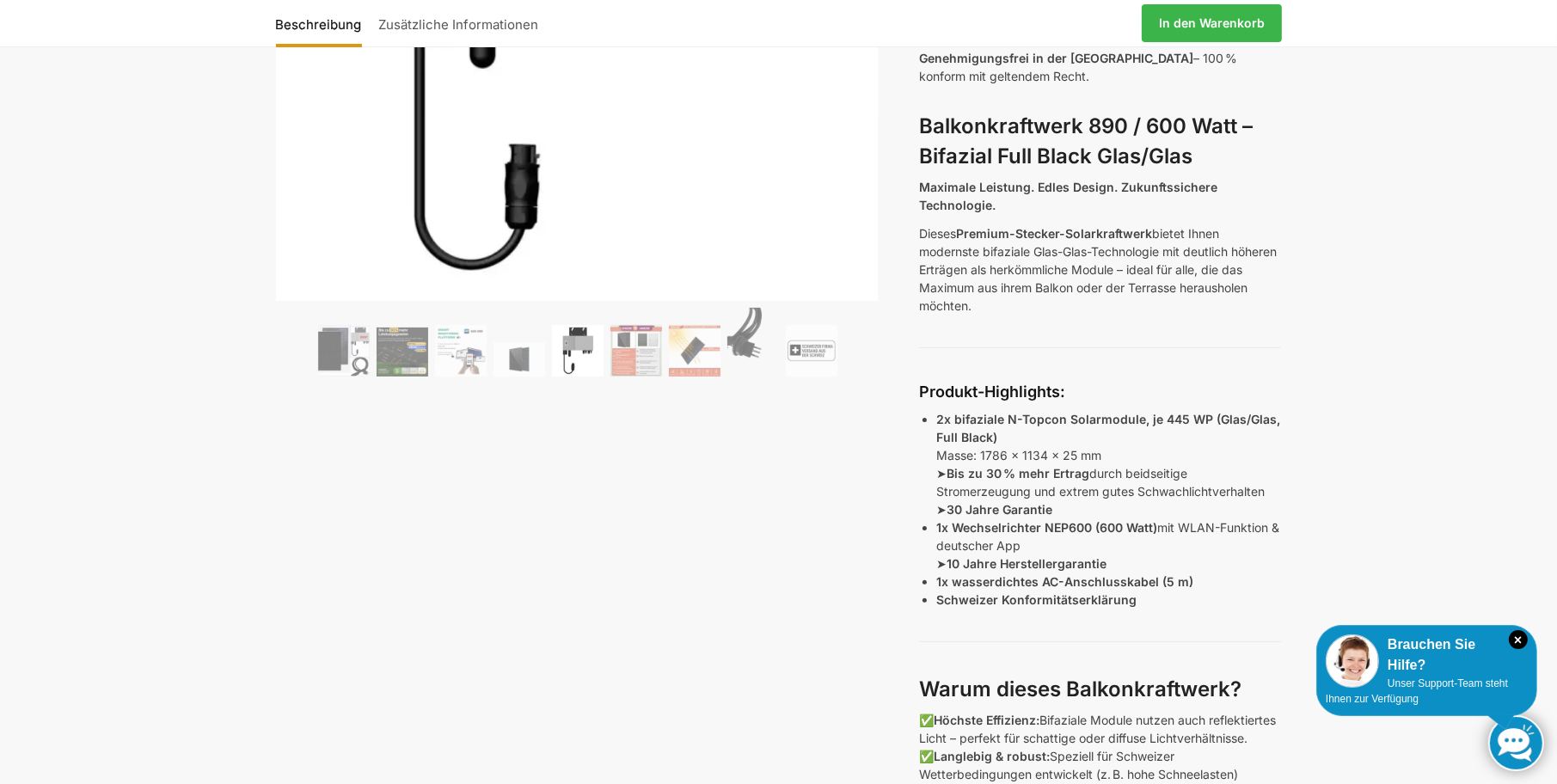
scroll to position [429, 0]
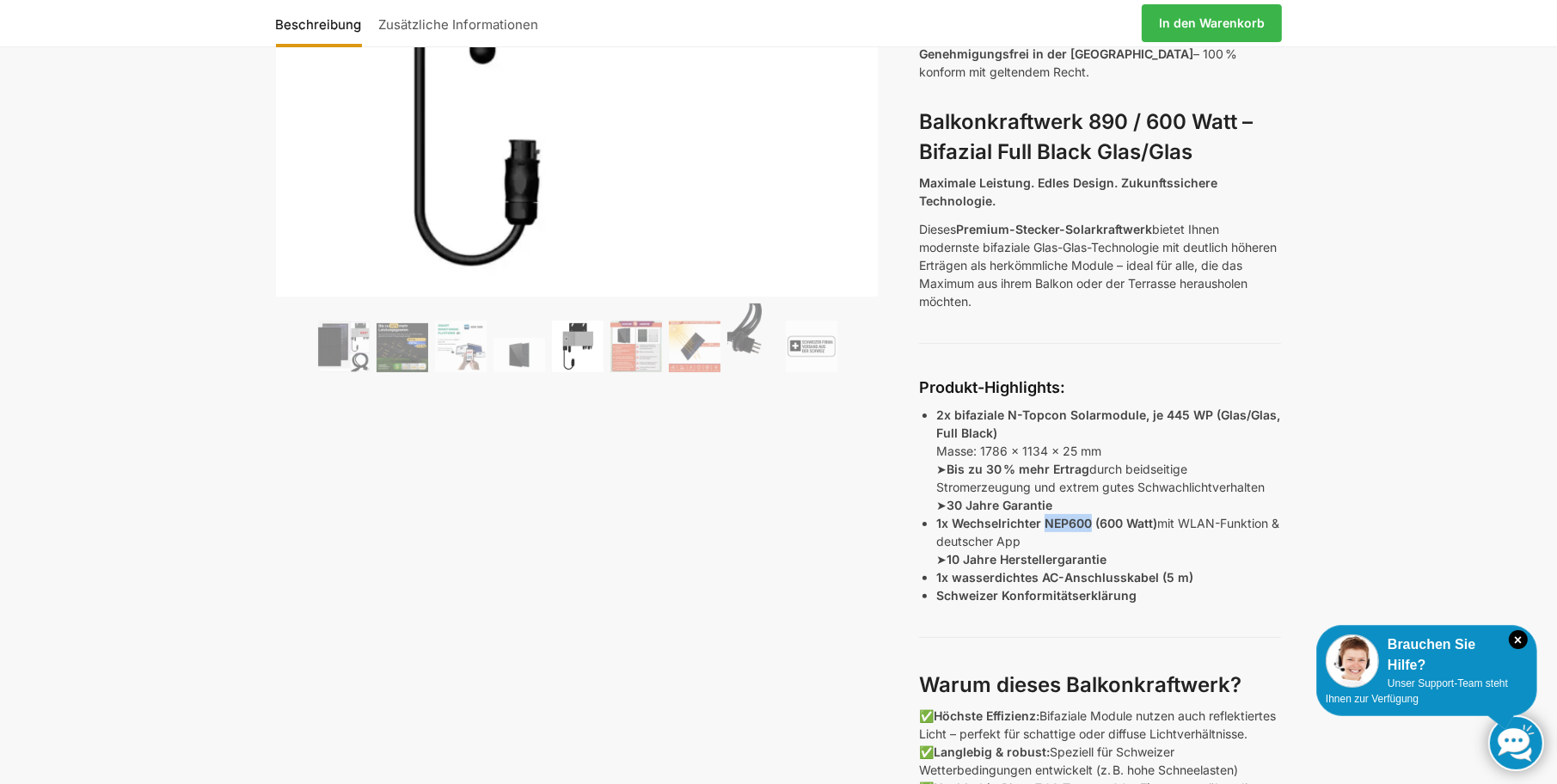
drag, startPoint x: 1042, startPoint y: 518, endPoint x: 1089, endPoint y: 519, distance: 47.0
click at [1089, 519] on strong "1x Wechselrichter NEP600 (600 Watt)" at bounding box center [1046, 522] width 221 height 14
copy strong "NEP600"
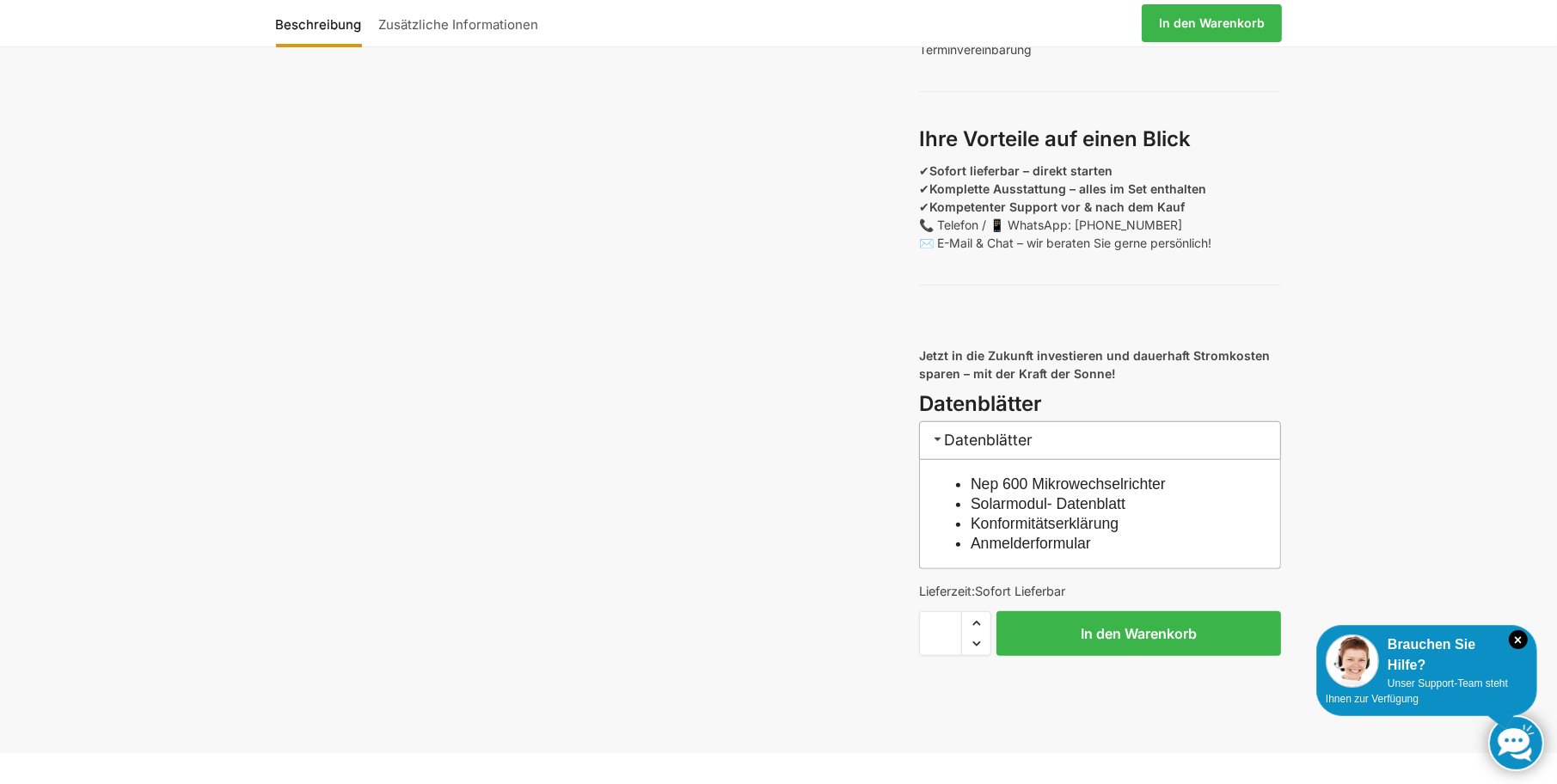
scroll to position [1547, 0]
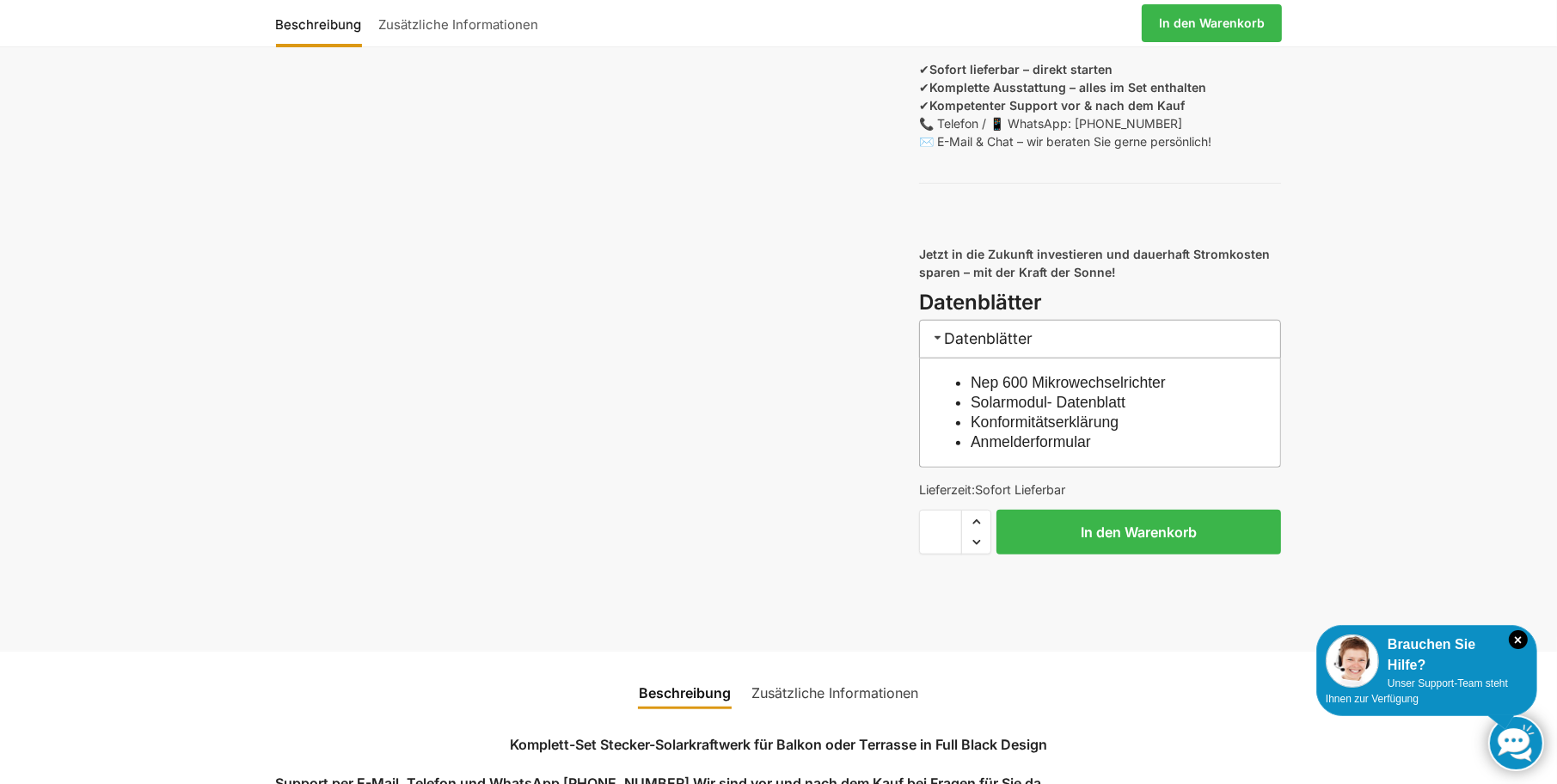
click at [1034, 391] on link "Nep 600 Mikrowechselrichter" at bounding box center [1068, 381] width 195 height 17
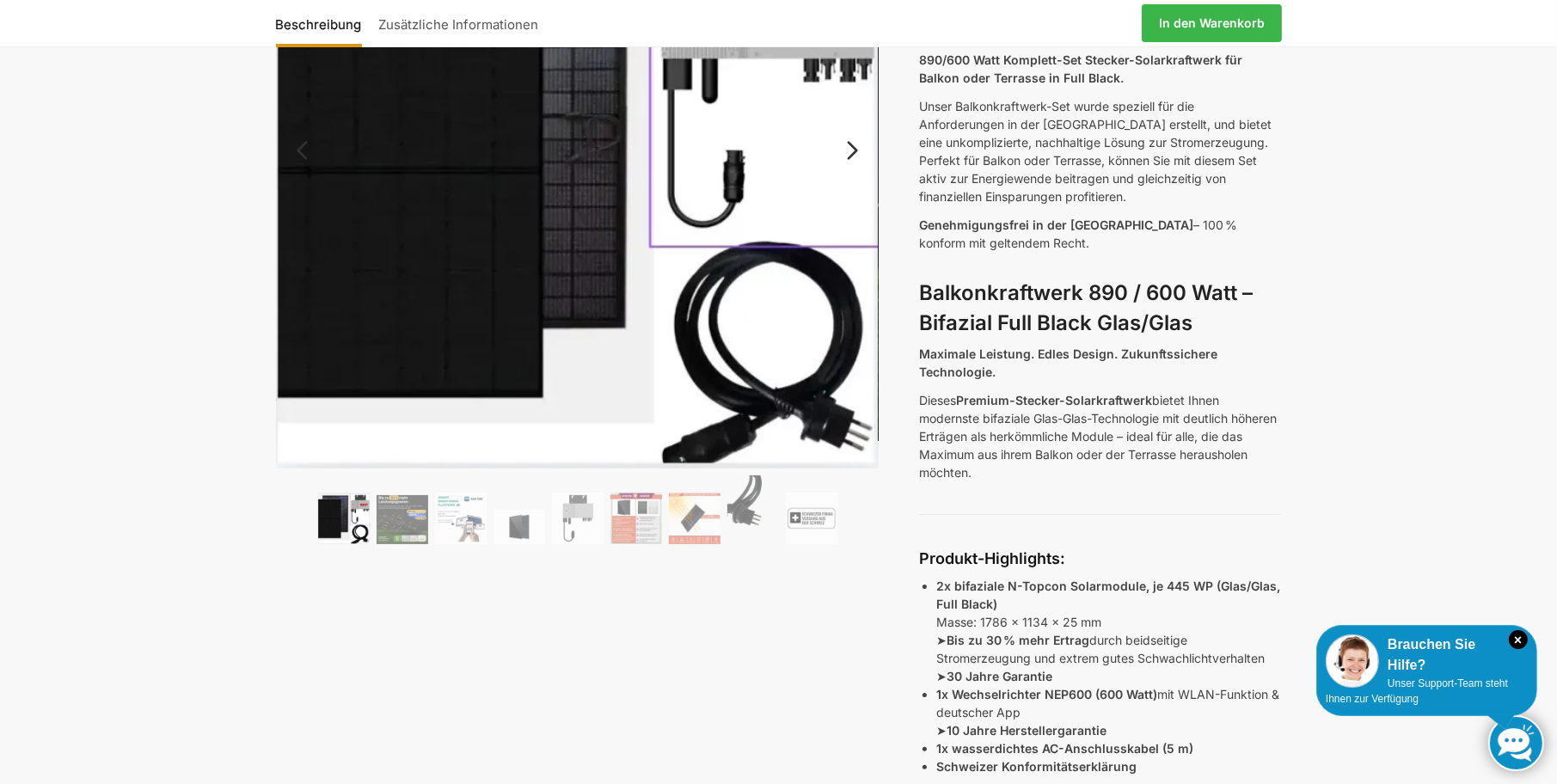
scroll to position [429, 0]
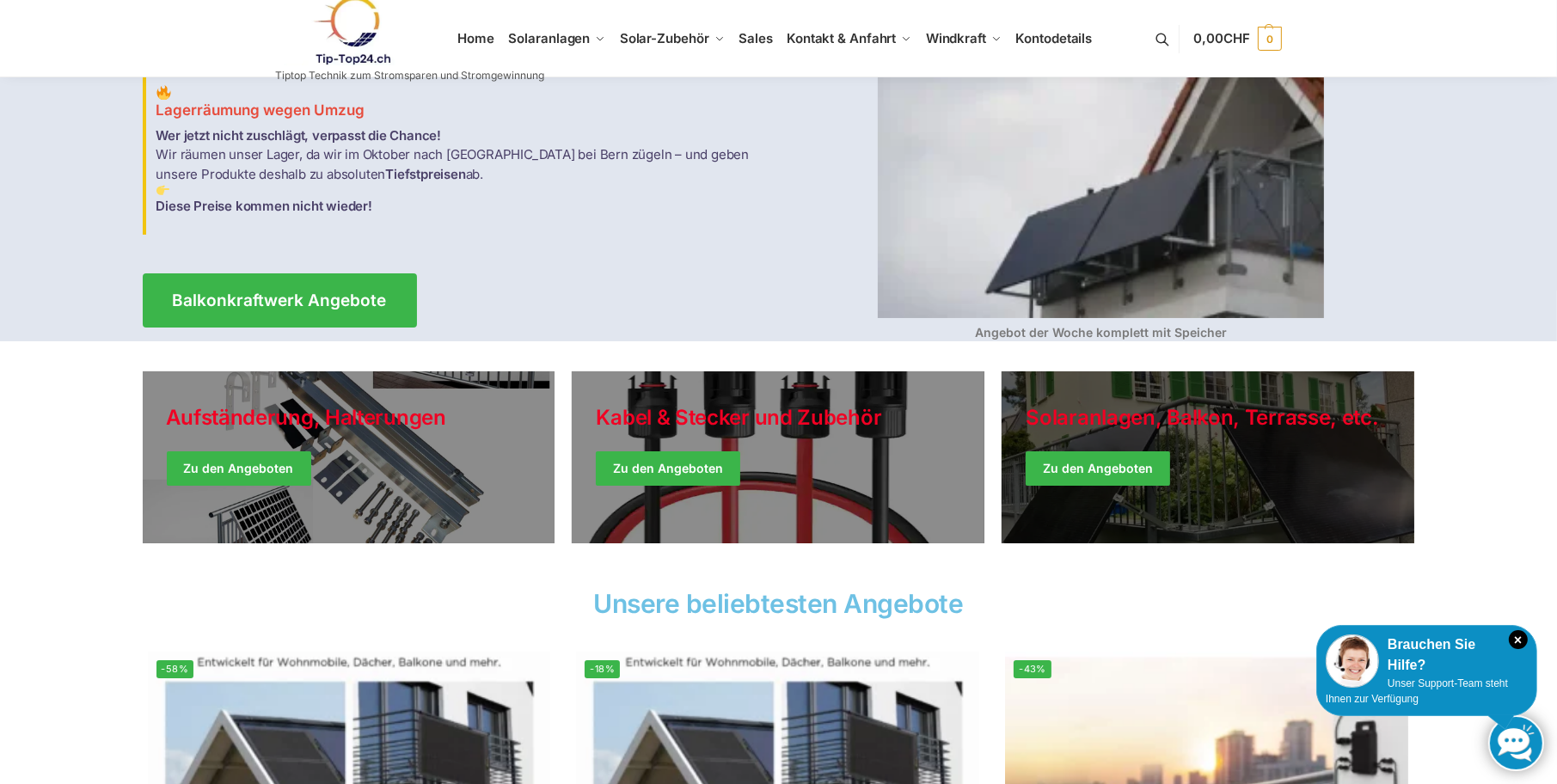
scroll to position [114, 0]
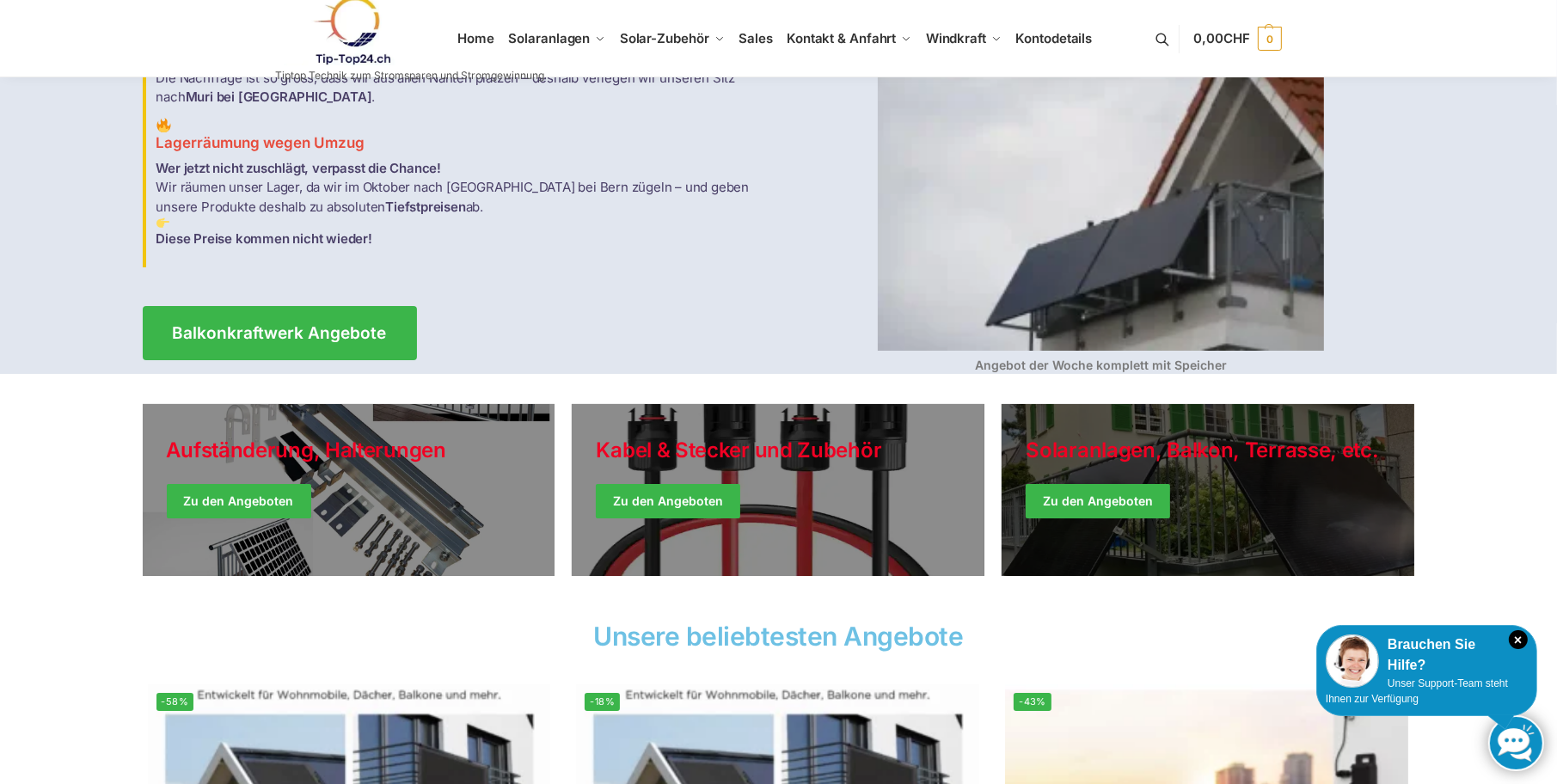
click at [1097, 500] on link "Winter Jackets" at bounding box center [1207, 490] width 413 height 172
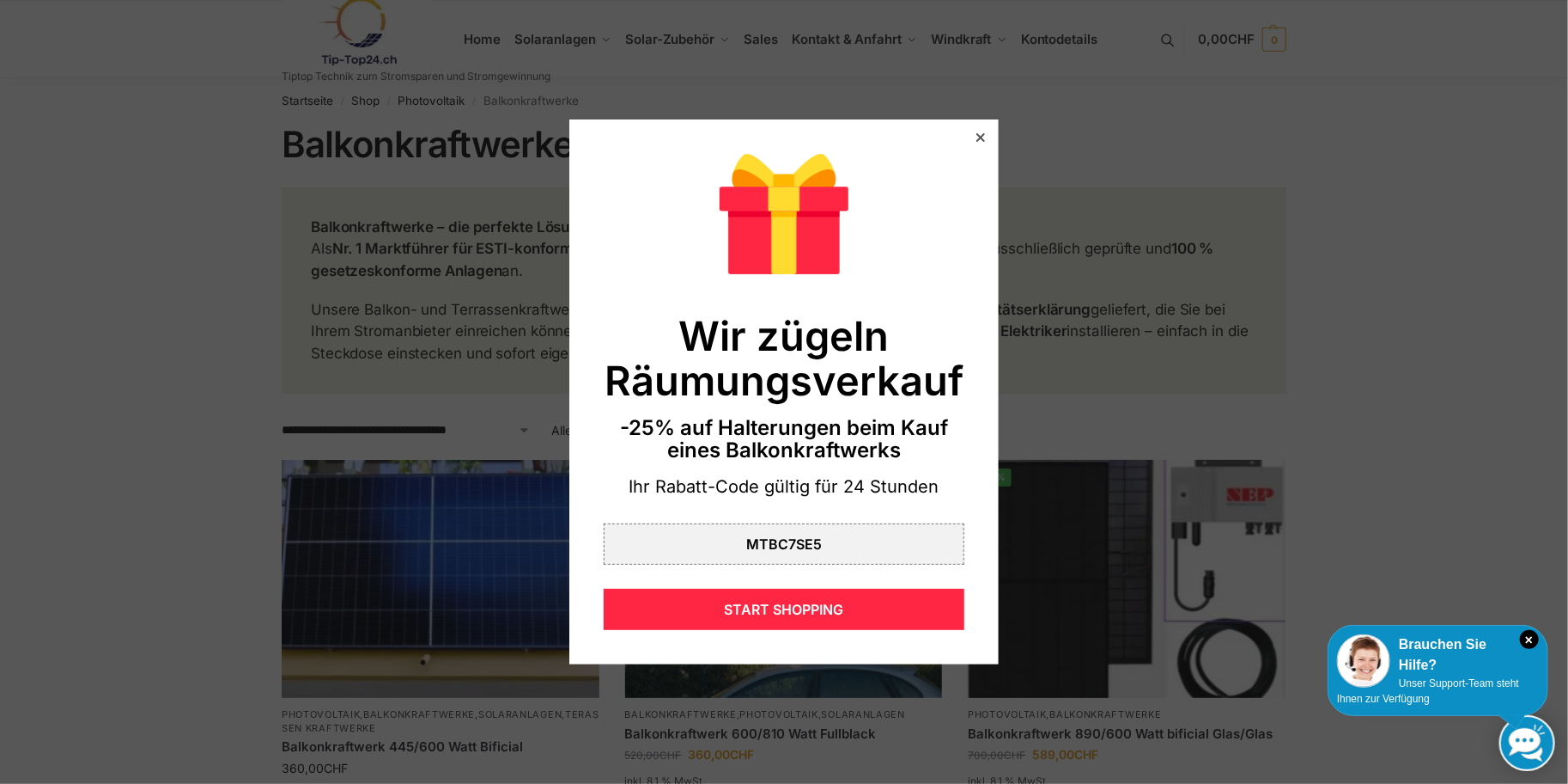
click at [977, 133] on icon at bounding box center [981, 137] width 9 height 9
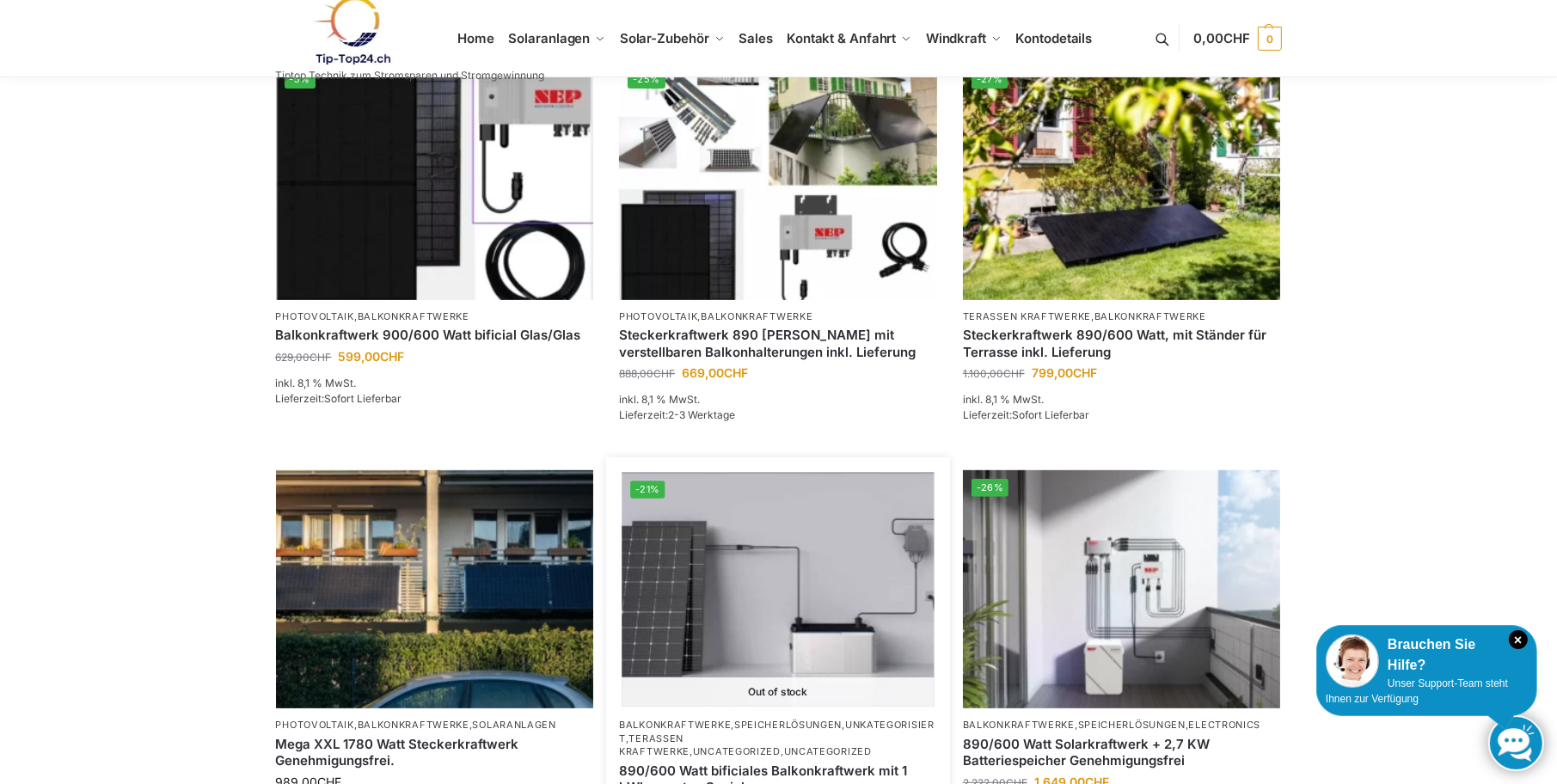
scroll to position [773, 0]
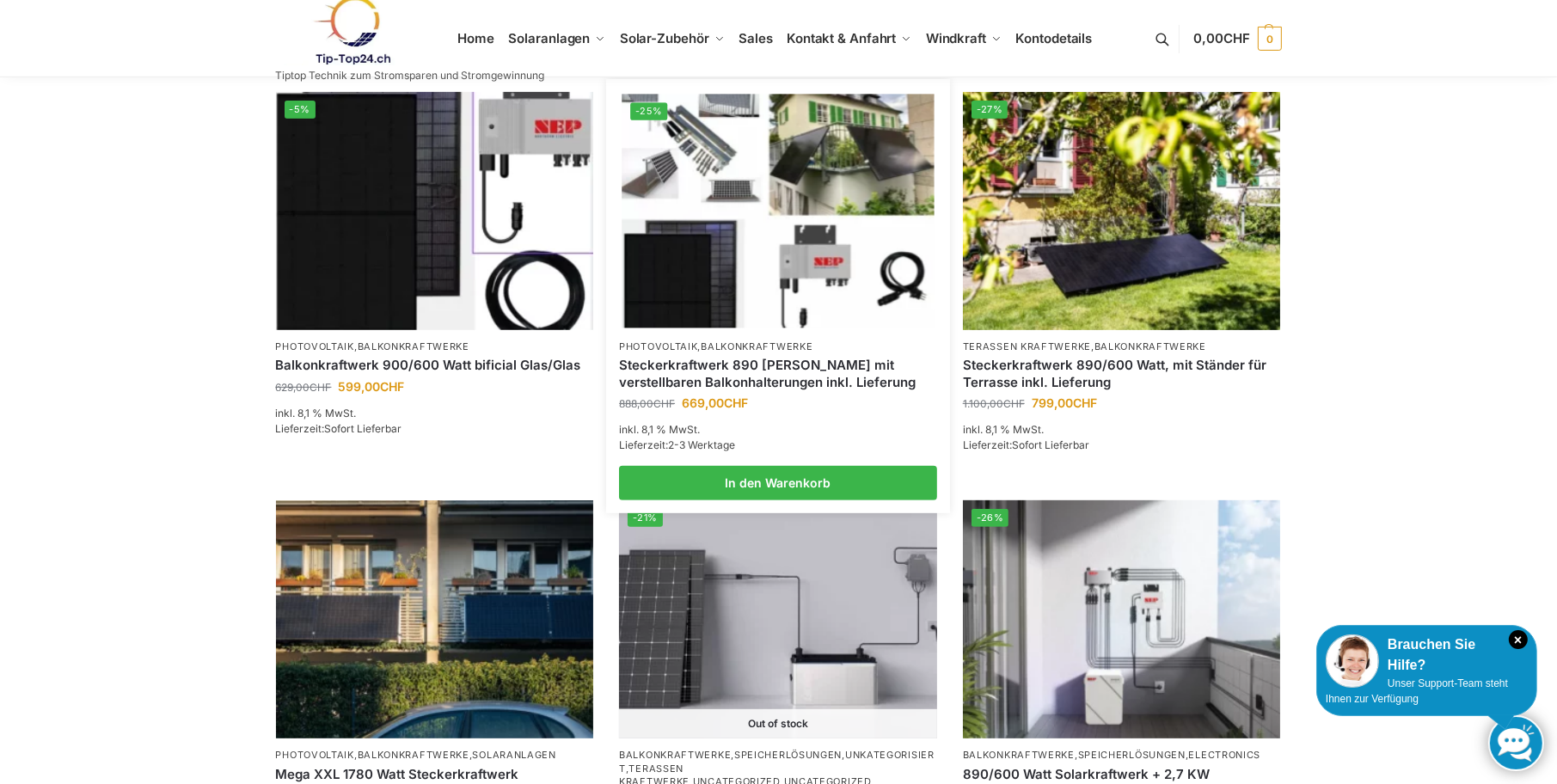
click at [698, 357] on link "Steckerkraftwerk 890 [PERSON_NAME] mit verstellbaren Balkonhalterungen inkl. Li…" at bounding box center [778, 373] width 318 height 34
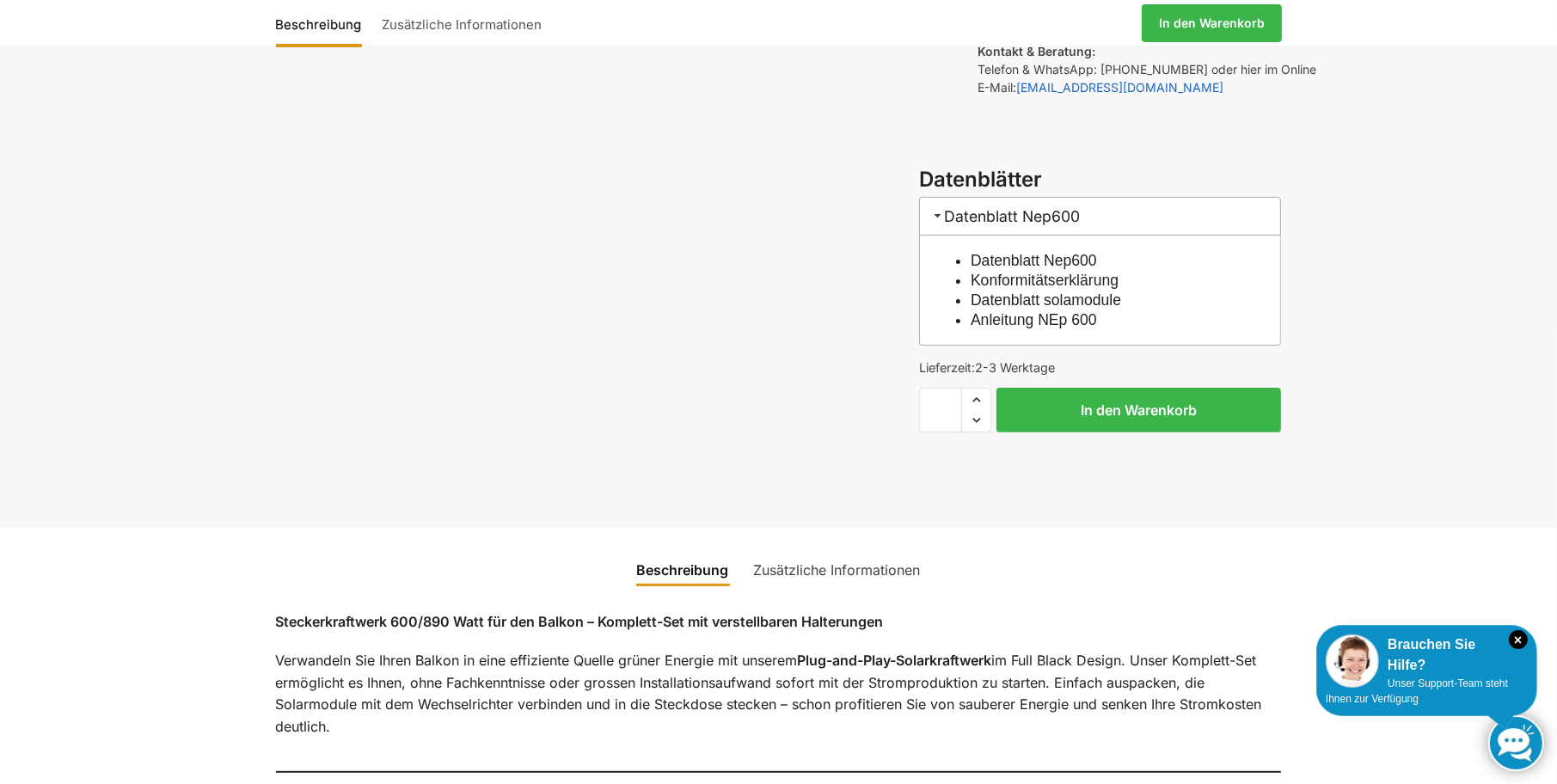
scroll to position [515, 0]
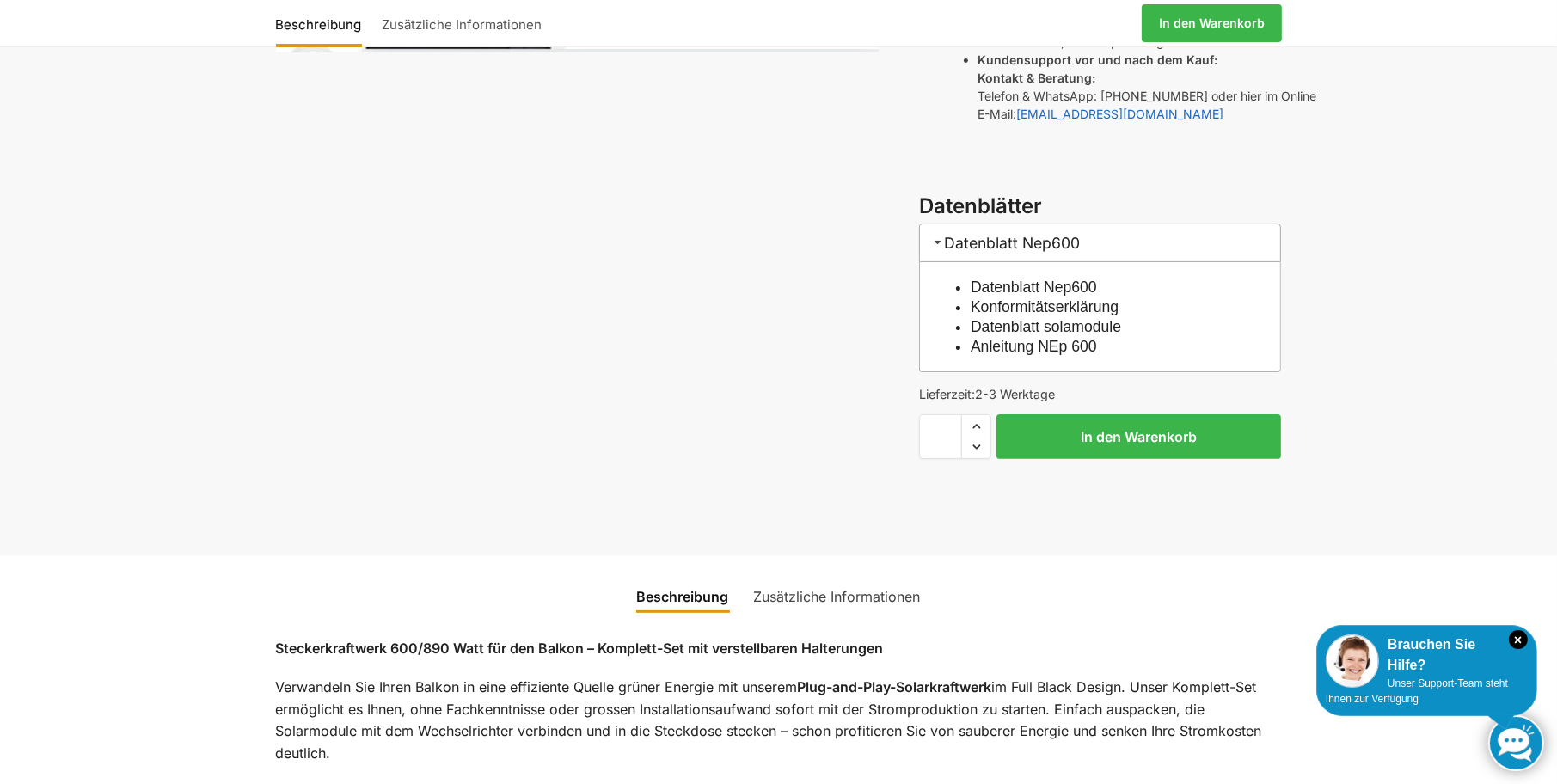
click at [1003, 318] on link "Datenblatt solamodule" at bounding box center [1046, 325] width 151 height 17
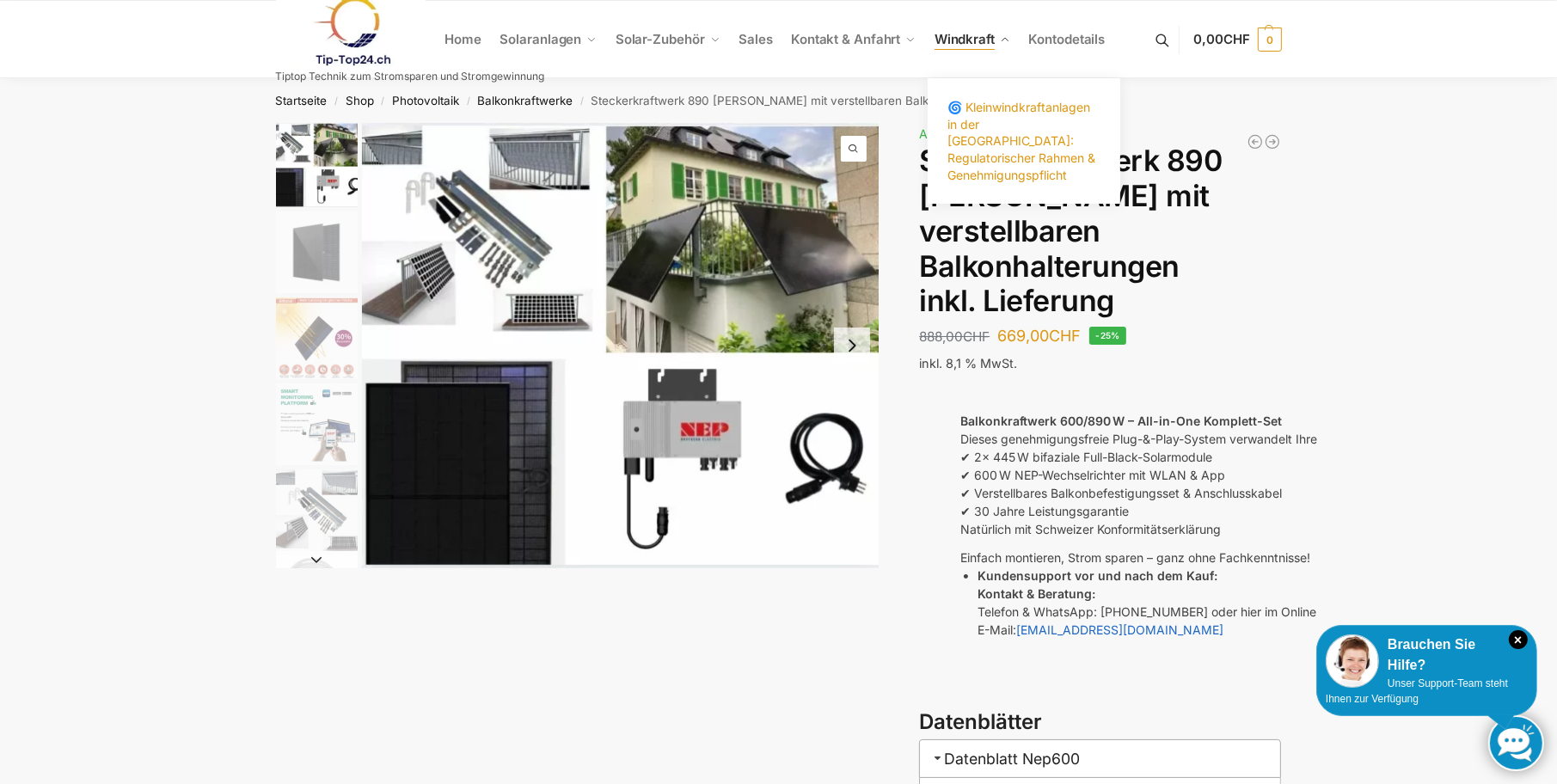
click at [1006, 113] on span "🌀 Kleinwindkraftanlagen in der [GEOGRAPHIC_DATA]: Regulatorischer Rahmen & Gene…" at bounding box center [1021, 140] width 148 height 82
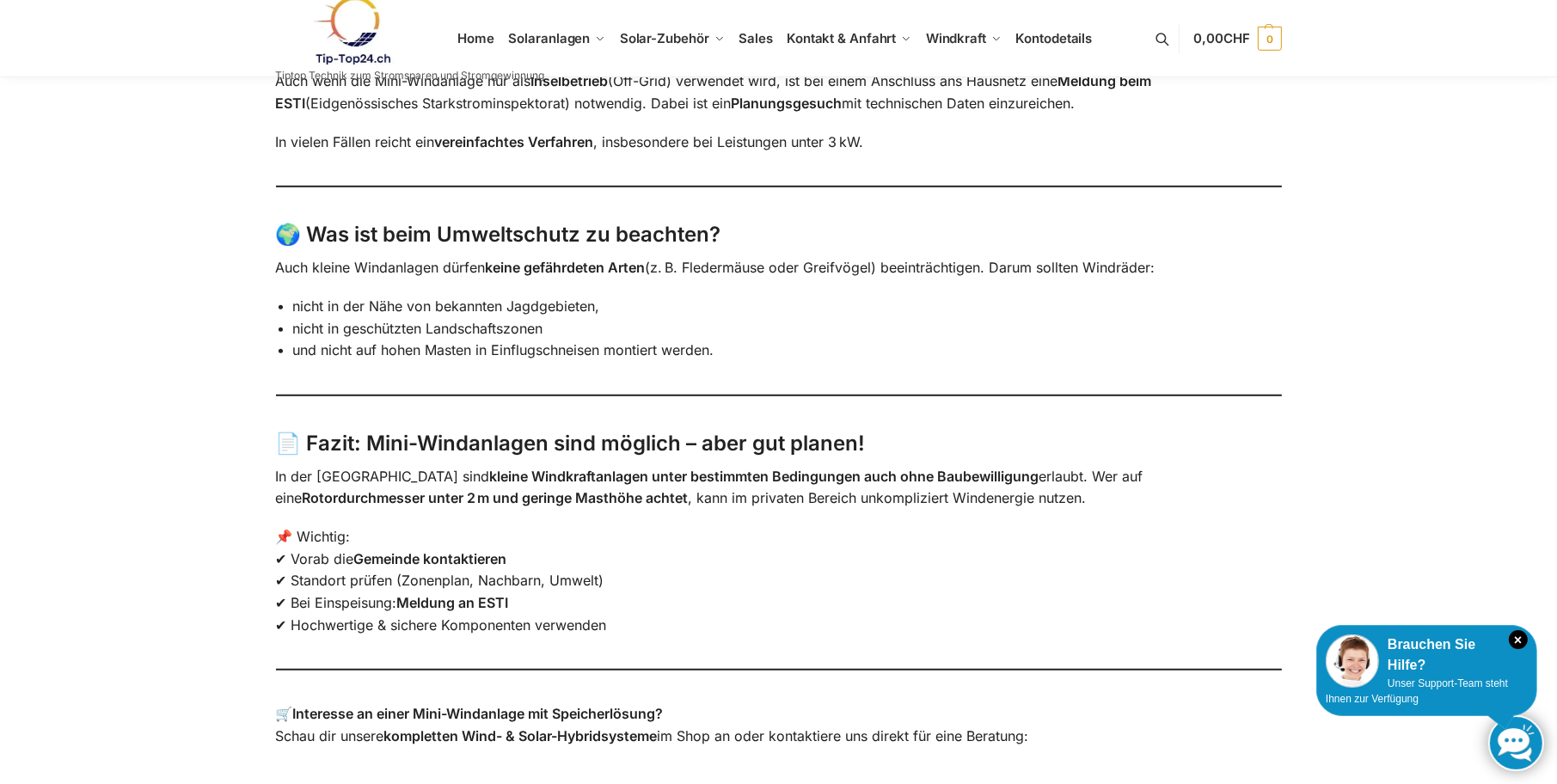
scroll to position [1117, 0]
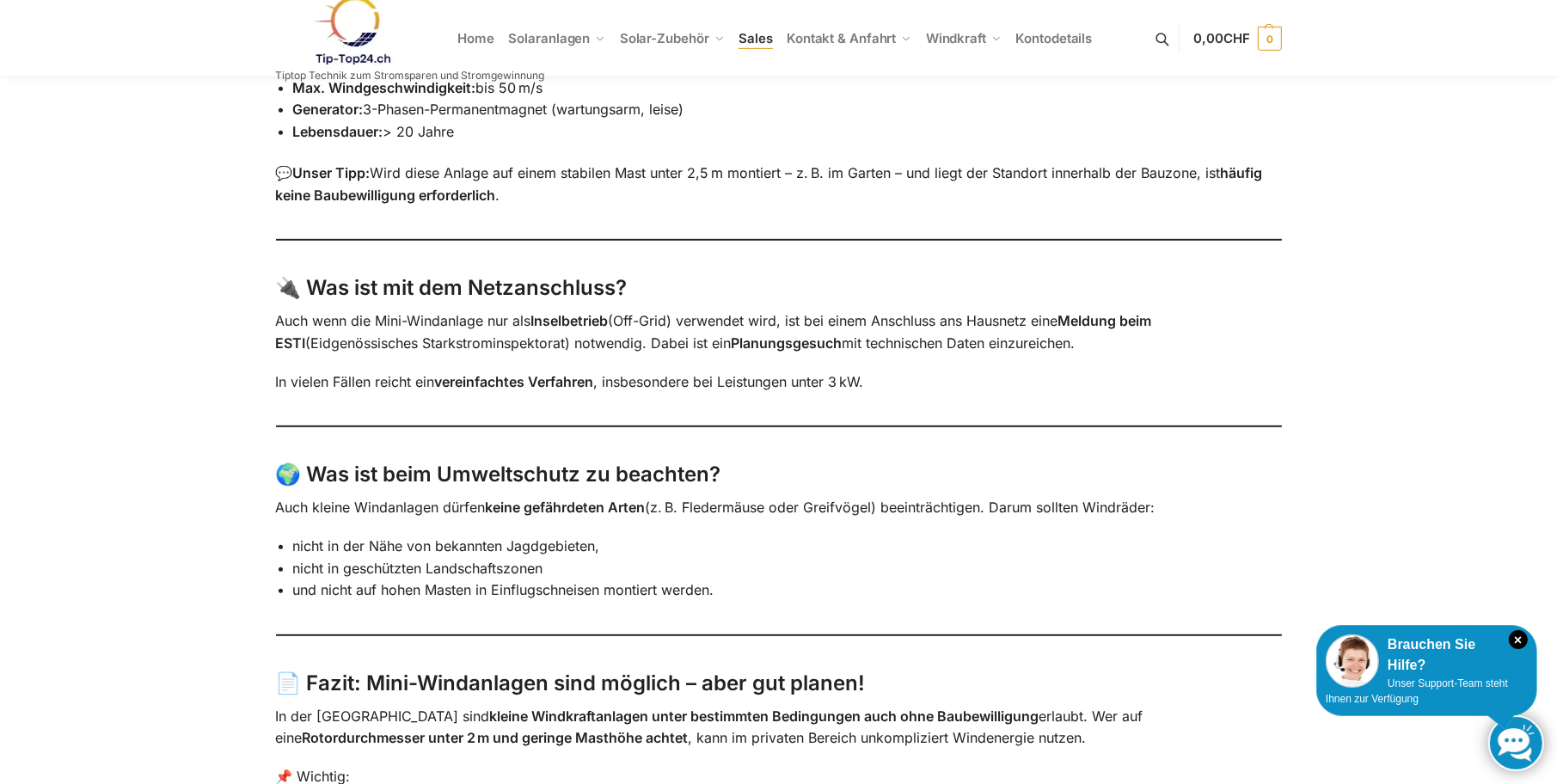
click at [750, 46] on span "Sales" at bounding box center [755, 38] width 35 height 16
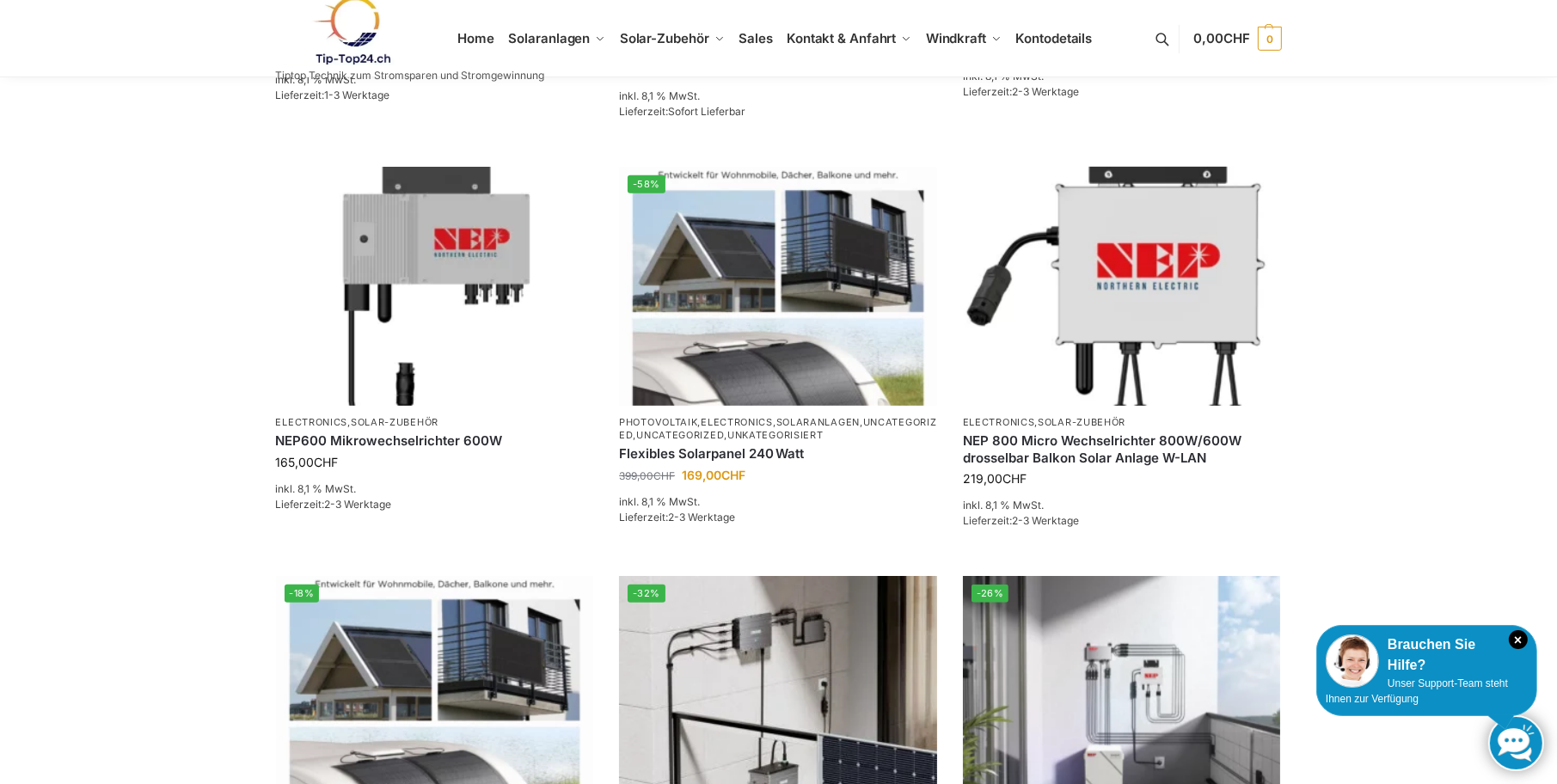
scroll to position [1031, 0]
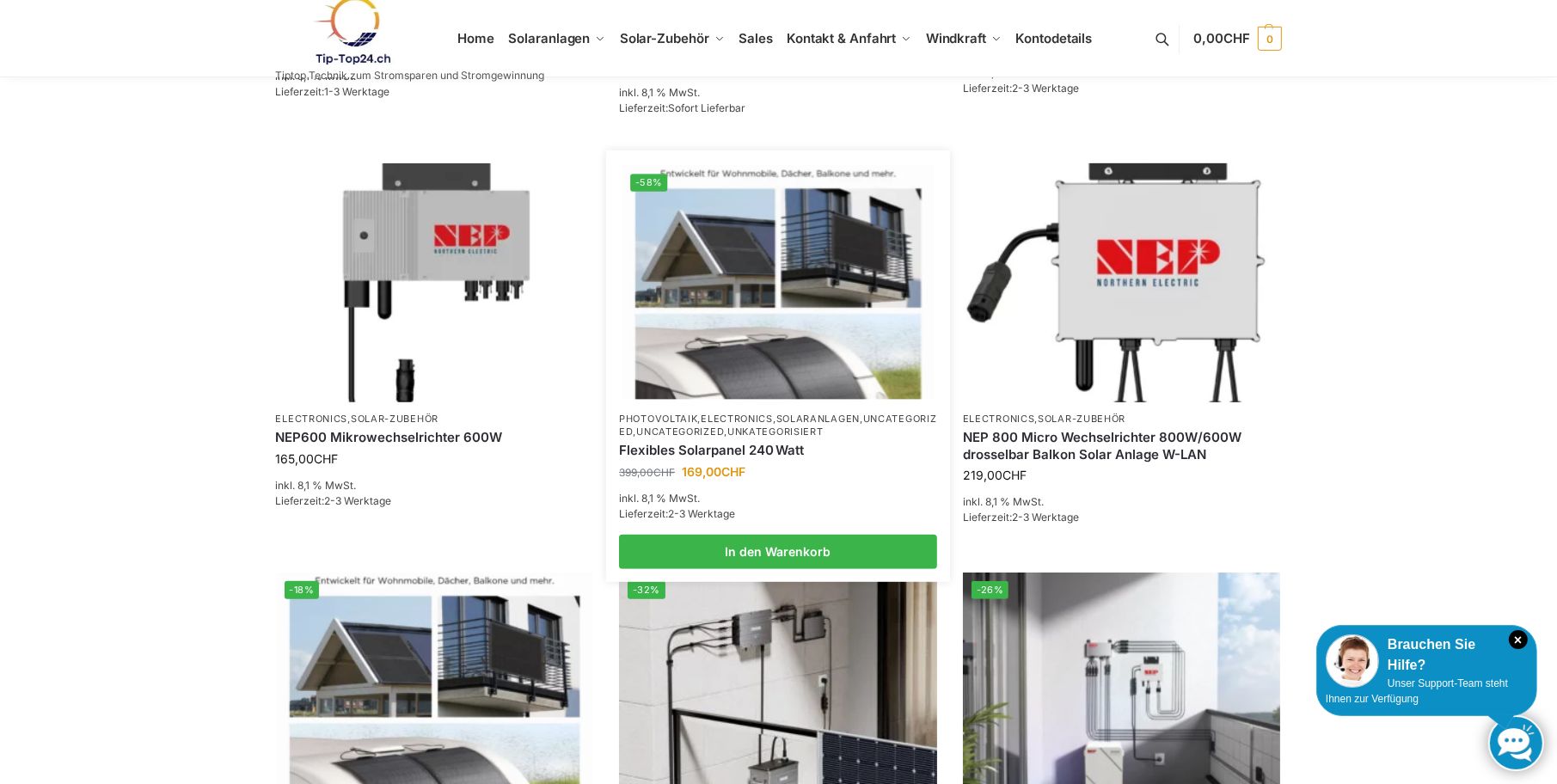
click at [743, 444] on link "Flexibles Solarpanel 240 Watt" at bounding box center [778, 450] width 318 height 17
